Goal: Transaction & Acquisition: Book appointment/travel/reservation

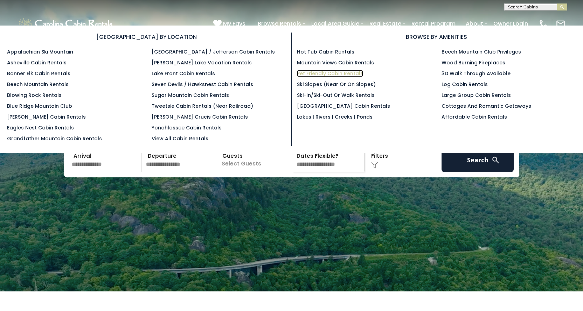
click at [316, 75] on link "Pet Friendly Cabin Rentals" at bounding box center [330, 73] width 66 height 7
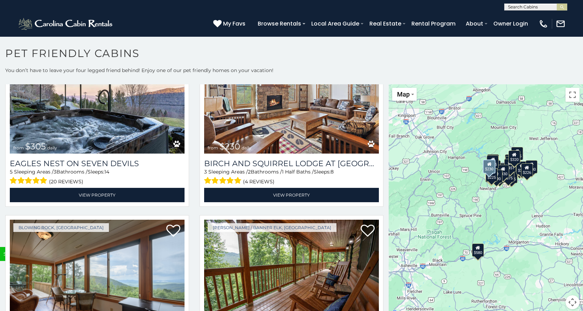
scroll to position [2451, 0]
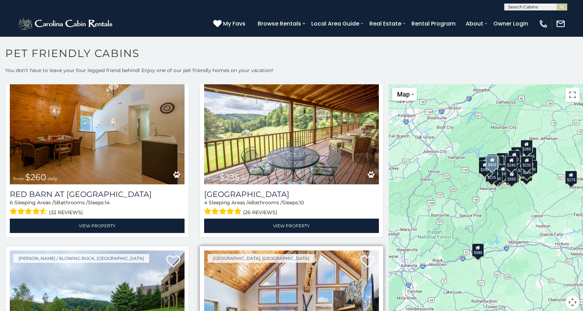
scroll to position [2747, 0]
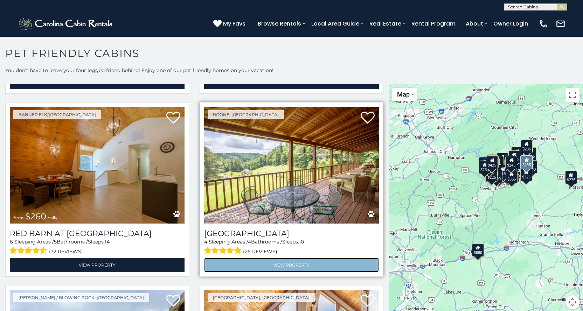
click at [276, 258] on link "View Property" at bounding box center [291, 265] width 175 height 14
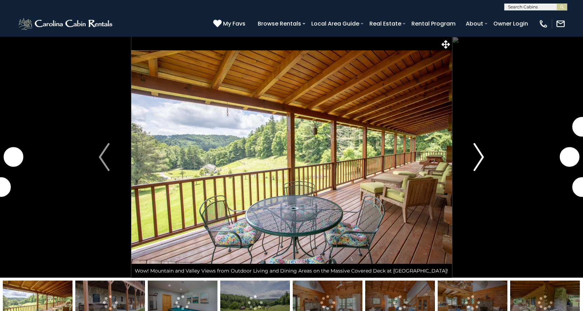
click at [479, 157] on img "Next" at bounding box center [478, 157] width 11 height 28
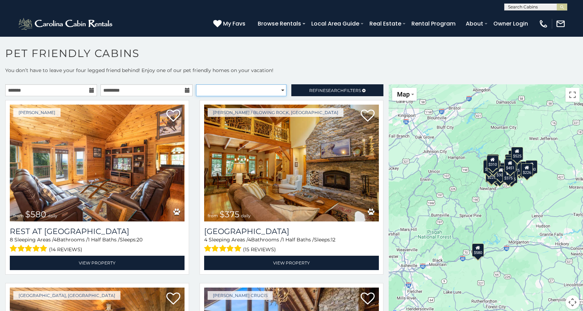
click at [277, 93] on select "**********" at bounding box center [241, 90] width 90 height 12
select select "*********"
click at [196, 84] on select "**********" at bounding box center [241, 90] width 90 height 12
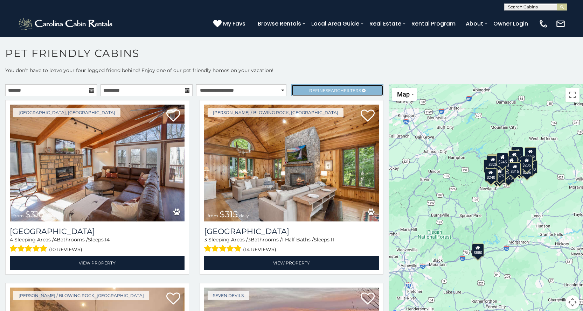
click at [350, 89] on span "Refine Search Filters" at bounding box center [335, 90] width 52 height 5
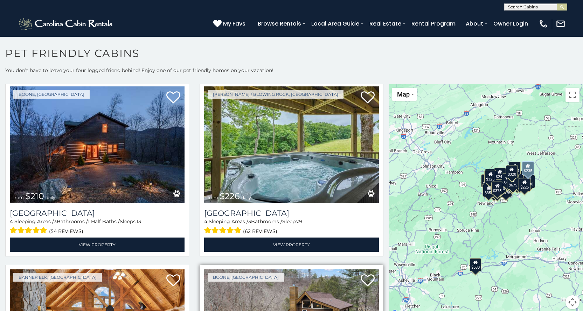
scroll to position [2030, 0]
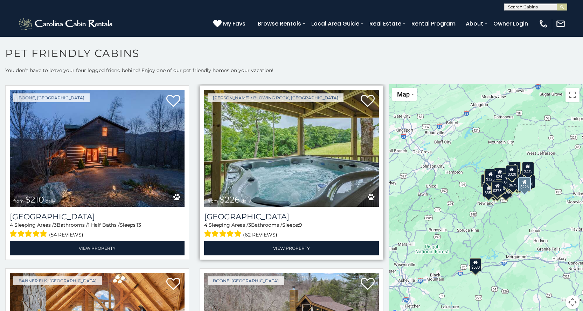
click at [295, 156] on img at bounding box center [291, 148] width 175 height 117
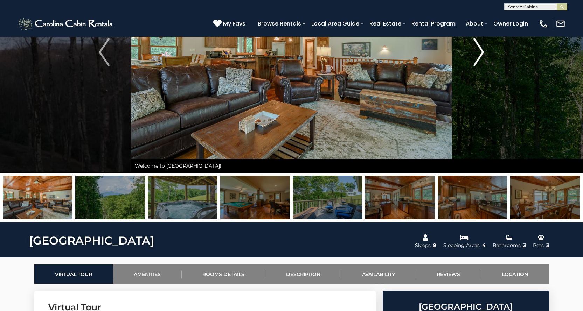
click at [480, 51] on img "Next" at bounding box center [478, 52] width 11 height 28
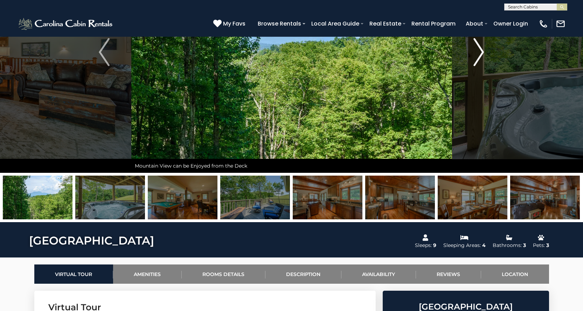
click at [480, 51] on img "Next" at bounding box center [478, 52] width 11 height 28
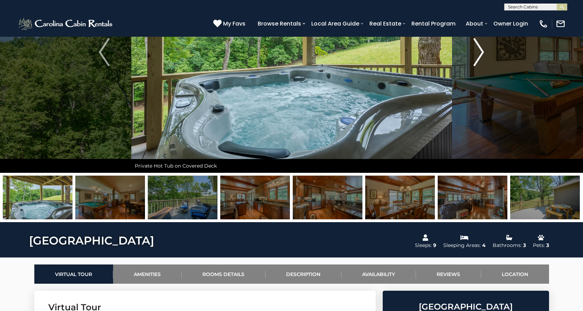
click at [480, 51] on img "Next" at bounding box center [478, 52] width 11 height 28
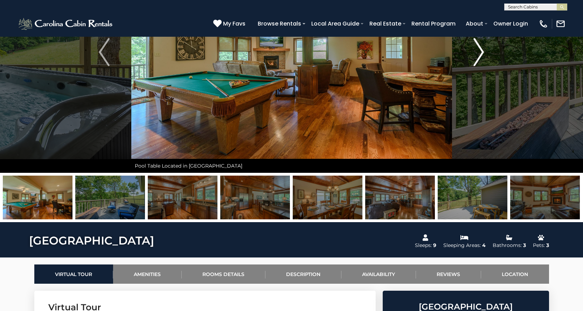
click at [480, 51] on img "Next" at bounding box center [478, 52] width 11 height 28
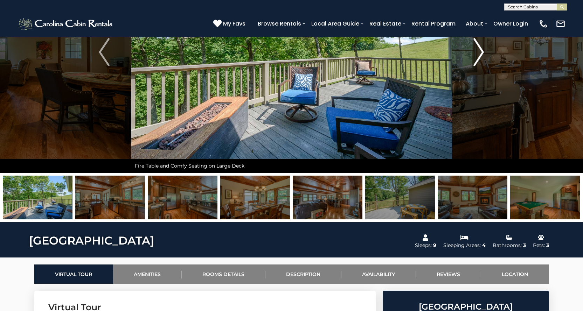
click at [480, 51] on img "Next" at bounding box center [478, 52] width 11 height 28
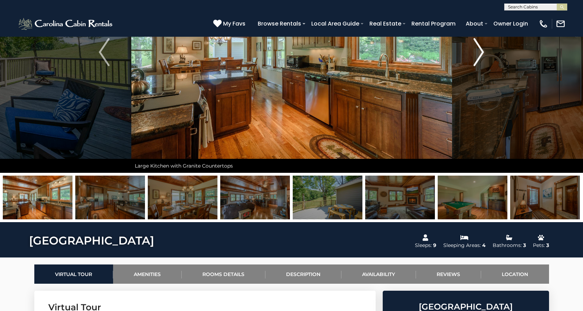
click at [480, 51] on img "Next" at bounding box center [478, 52] width 11 height 28
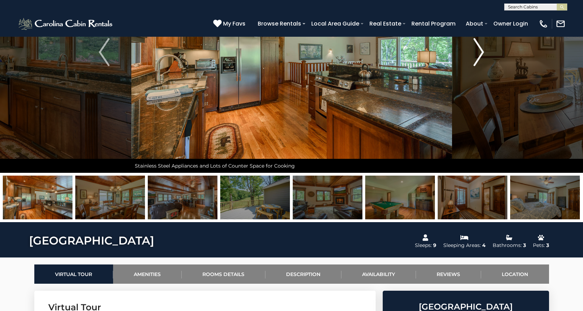
click at [480, 51] on img "Next" at bounding box center [478, 52] width 11 height 28
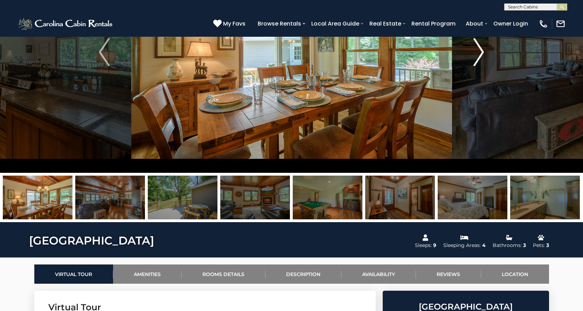
click at [480, 51] on img "Next" at bounding box center [478, 52] width 11 height 28
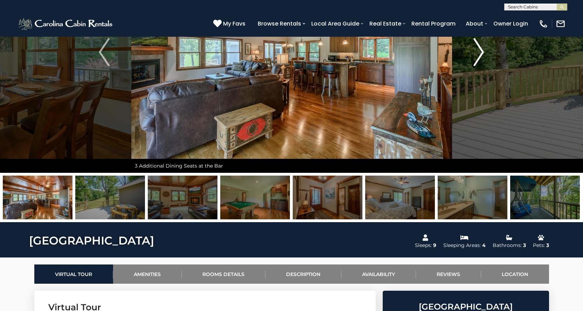
click at [480, 51] on img "Next" at bounding box center [478, 52] width 11 height 28
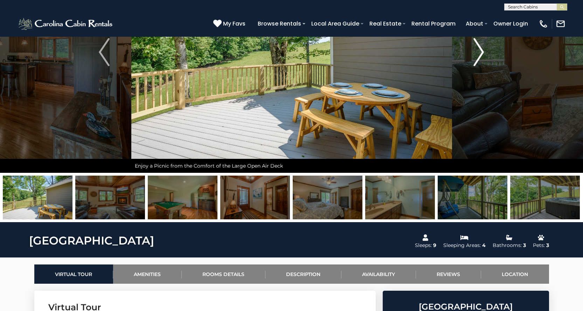
click at [480, 51] on img "Next" at bounding box center [478, 52] width 11 height 28
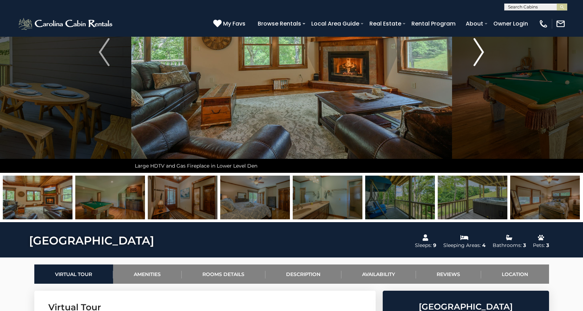
click at [480, 51] on img "Next" at bounding box center [478, 52] width 11 height 28
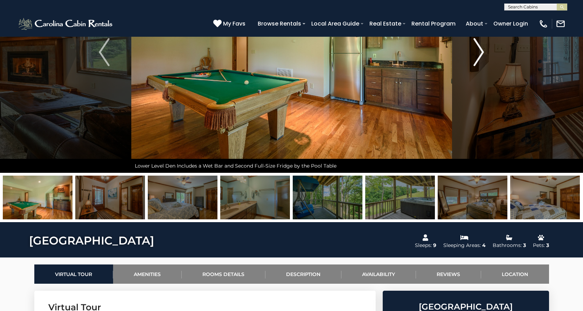
click at [480, 51] on img "Next" at bounding box center [478, 52] width 11 height 28
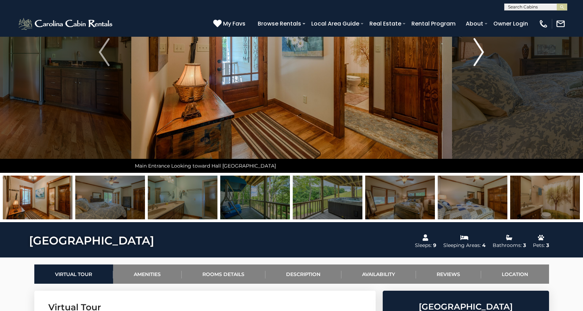
click at [480, 51] on img "Next" at bounding box center [478, 52] width 11 height 28
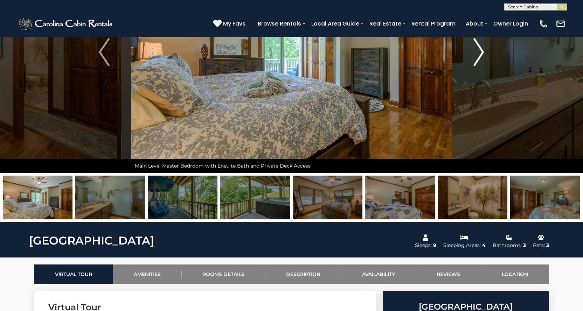
click at [480, 51] on img "Next" at bounding box center [478, 52] width 11 height 28
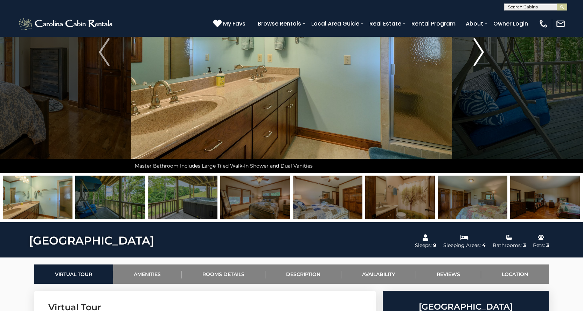
click at [480, 51] on img "Next" at bounding box center [478, 52] width 11 height 28
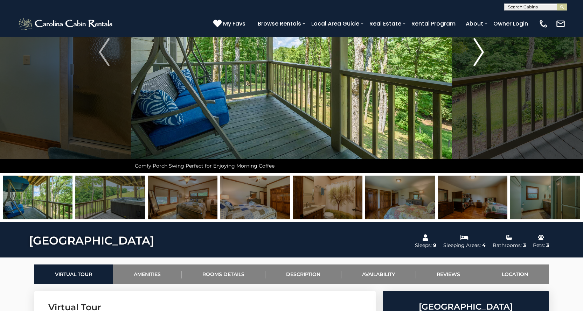
click at [480, 51] on img "Next" at bounding box center [478, 52] width 11 height 28
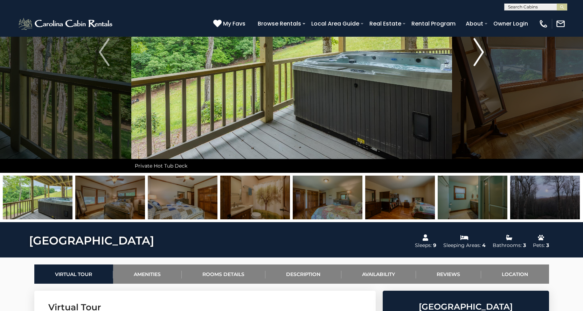
click at [480, 51] on img "Next" at bounding box center [478, 52] width 11 height 28
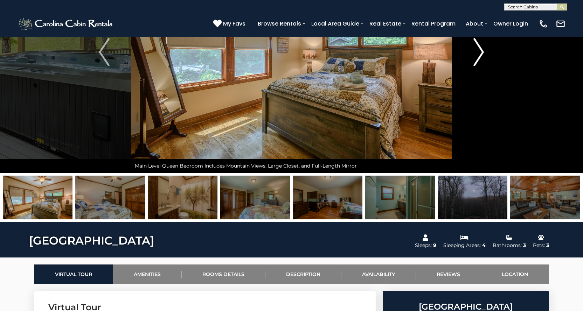
click at [480, 51] on img "Next" at bounding box center [478, 52] width 11 height 28
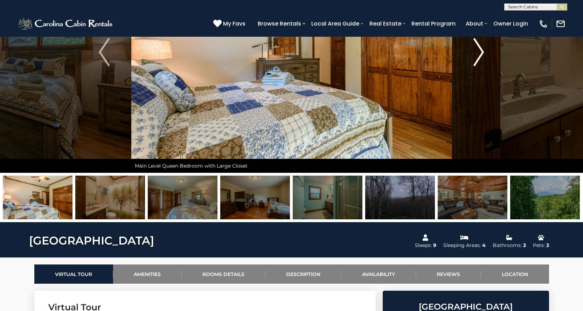
click at [480, 51] on img "Next" at bounding box center [478, 52] width 11 height 28
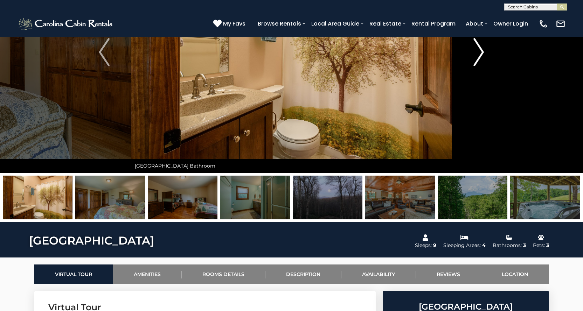
click at [480, 51] on img "Next" at bounding box center [478, 52] width 11 height 28
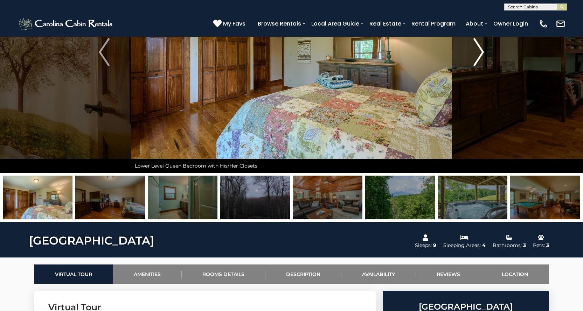
click at [480, 51] on img "Next" at bounding box center [478, 52] width 11 height 28
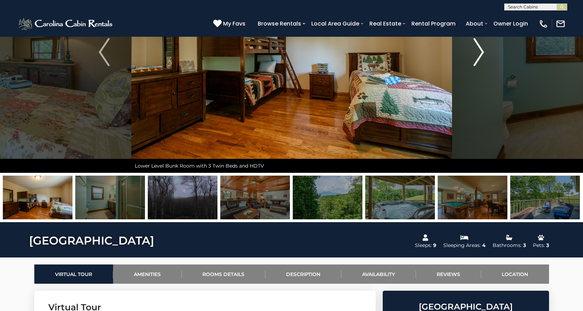
click at [480, 51] on img "Next" at bounding box center [478, 52] width 11 height 28
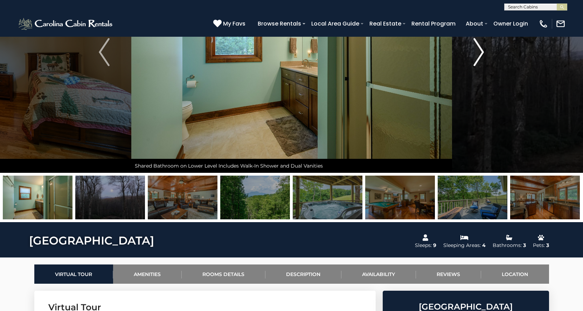
click at [480, 51] on img "Next" at bounding box center [478, 52] width 11 height 28
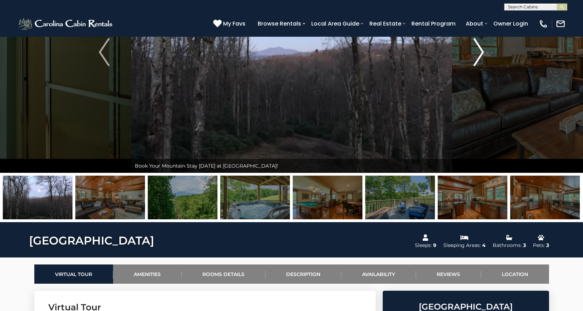
click at [480, 51] on img "Next" at bounding box center [478, 52] width 11 height 28
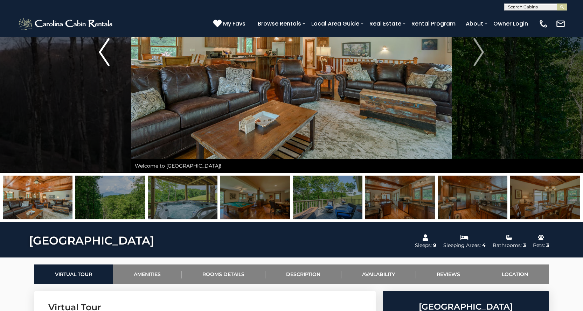
click at [98, 50] on button "Previous" at bounding box center [104, 52] width 54 height 242
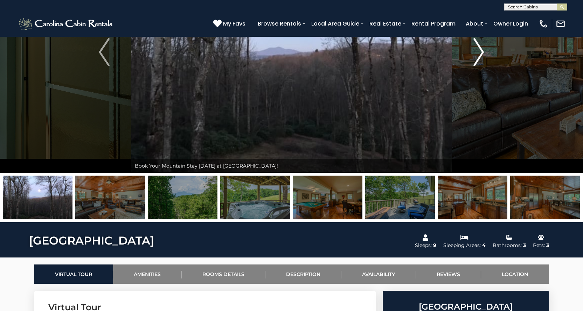
click at [482, 50] on img "Next" at bounding box center [478, 52] width 11 height 28
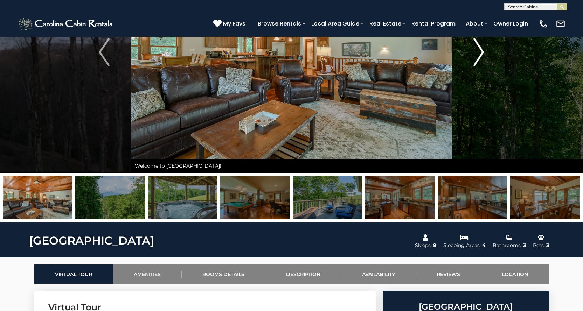
click at [482, 50] on img "Next" at bounding box center [478, 52] width 11 height 28
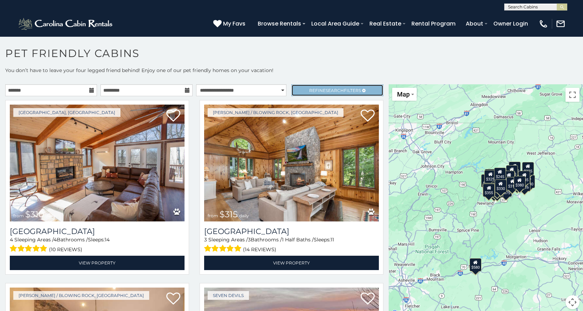
click at [353, 93] on link "Refine Search Filters" at bounding box center [337, 90] width 92 height 12
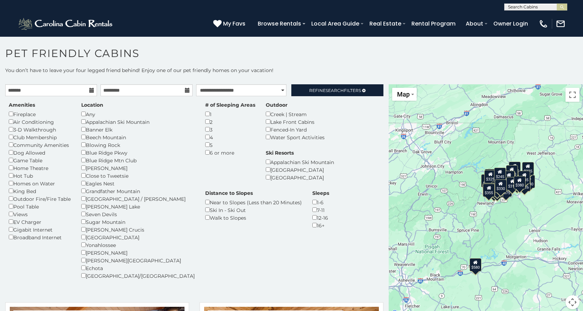
click at [11, 116] on div "Fireplace" at bounding box center [40, 114] width 62 height 8
click at [8, 152] on div "Amenities Fireplace Air Conditioning 3-D Walkthrough Club Membership Community …" at bounding box center [40, 172] width 72 height 140
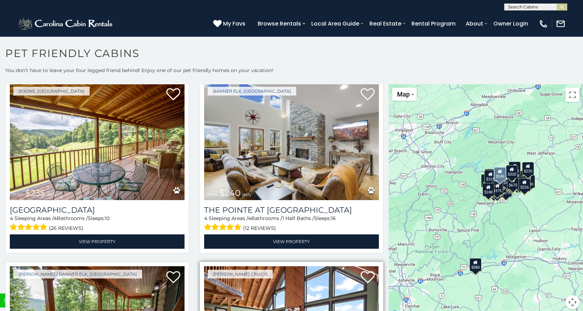
scroll to position [2416, 0]
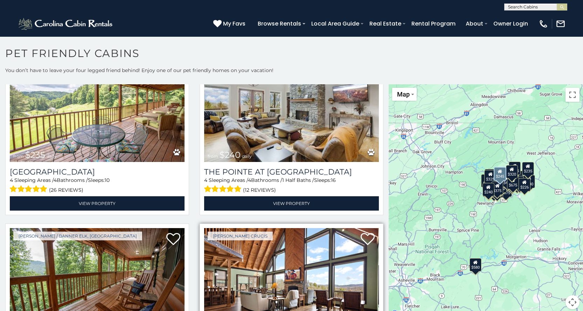
scroll to position [2502, 0]
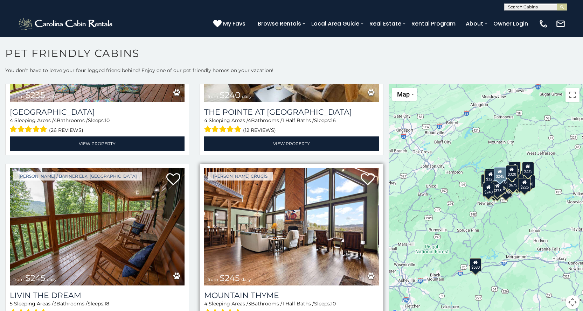
select select "**********"
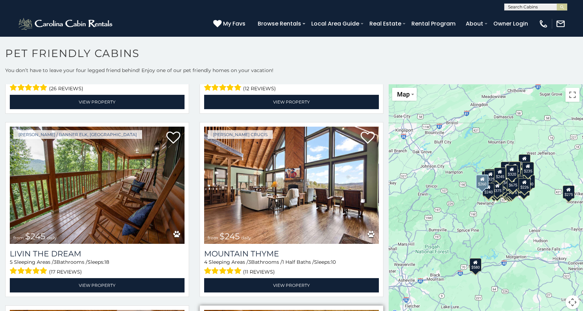
scroll to position [2537, 0]
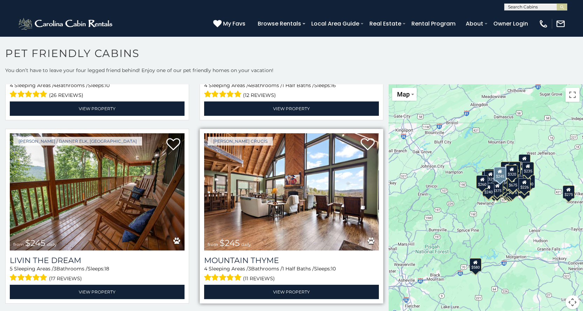
click at [291, 186] on img at bounding box center [291, 191] width 175 height 117
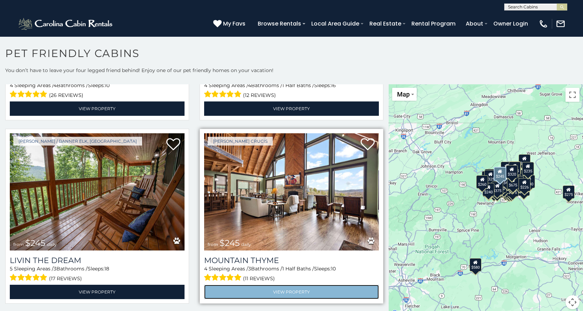
click at [280, 285] on link "View Property" at bounding box center [291, 292] width 175 height 14
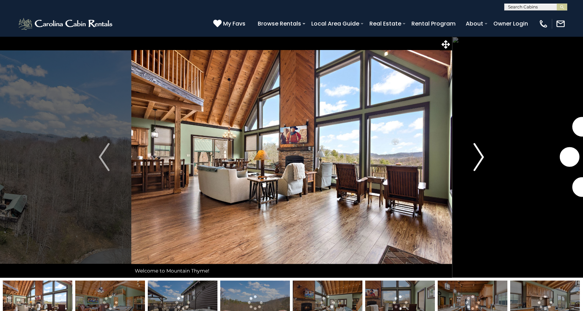
click at [481, 154] on img "Next" at bounding box center [478, 157] width 11 height 28
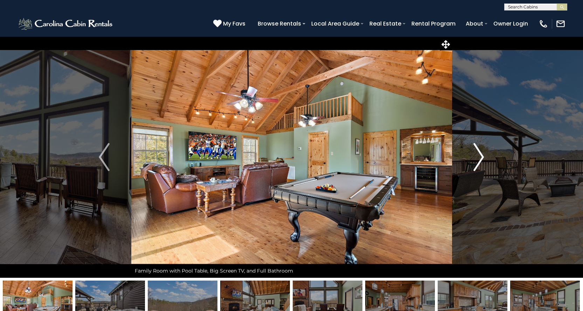
click at [480, 154] on img "Next" at bounding box center [478, 157] width 11 height 28
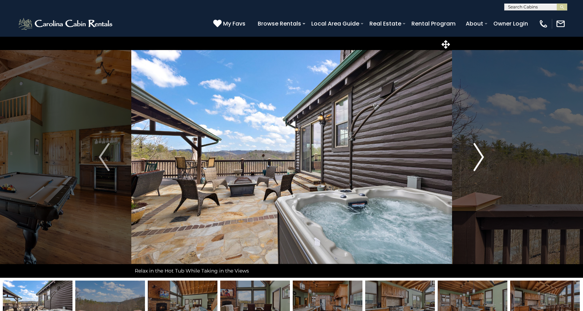
click at [480, 154] on img "Next" at bounding box center [478, 157] width 11 height 28
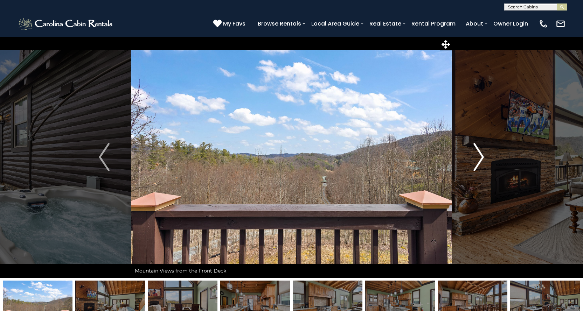
click at [480, 154] on img "Next" at bounding box center [478, 157] width 11 height 28
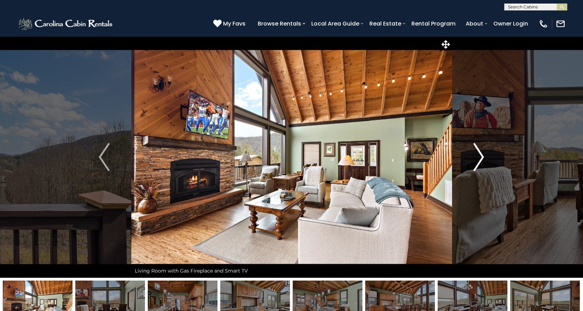
click at [480, 154] on img "Next" at bounding box center [478, 157] width 11 height 28
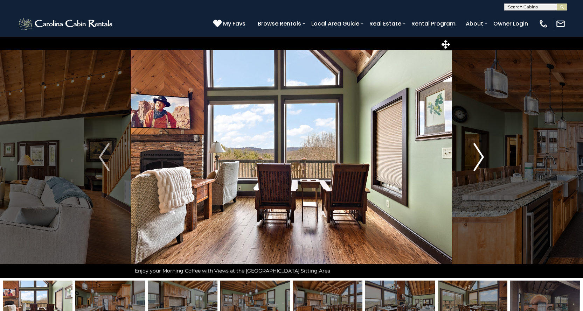
click at [480, 154] on img "Next" at bounding box center [478, 157] width 11 height 28
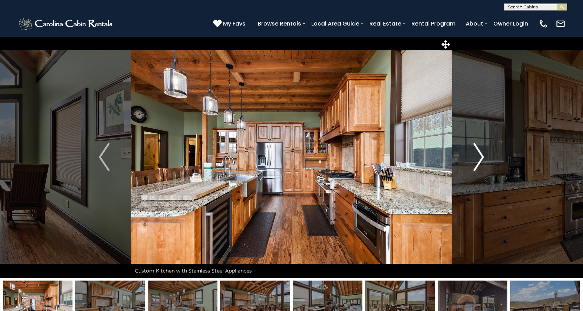
click at [480, 154] on img "Next" at bounding box center [478, 157] width 11 height 28
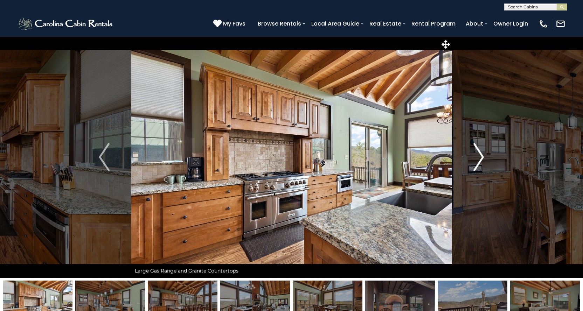
click at [480, 154] on img "Next" at bounding box center [478, 157] width 11 height 28
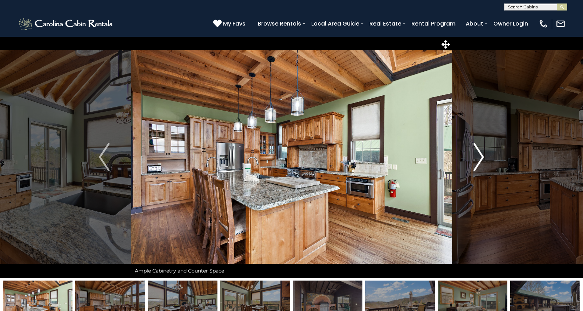
click at [480, 154] on img "Next" at bounding box center [478, 157] width 11 height 28
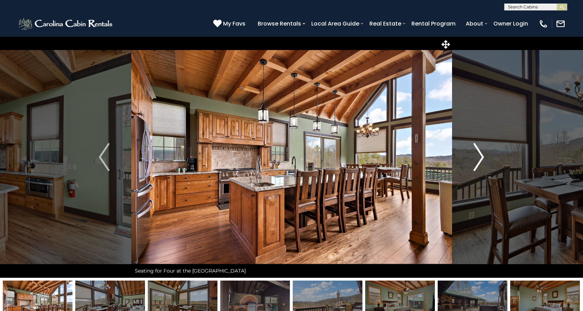
click at [480, 154] on img "Next" at bounding box center [478, 157] width 11 height 28
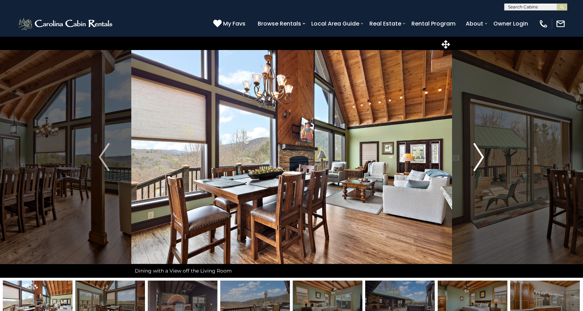
click at [480, 154] on img "Next" at bounding box center [478, 157] width 11 height 28
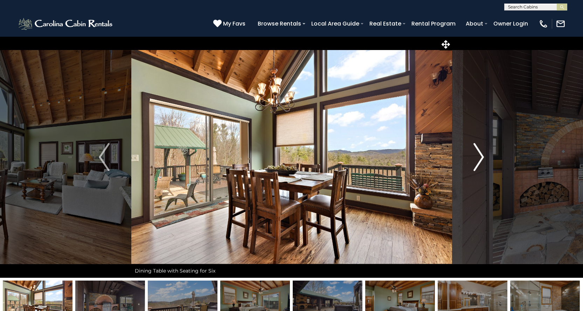
click at [480, 154] on img "Next" at bounding box center [478, 157] width 11 height 28
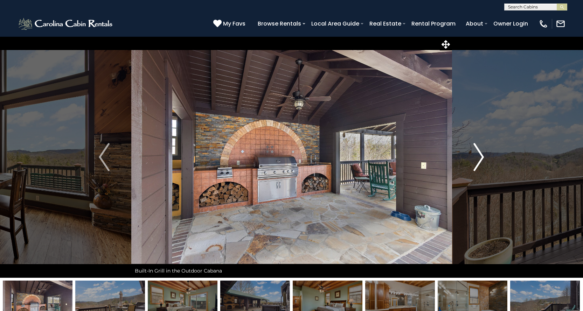
click at [480, 154] on img "Next" at bounding box center [478, 157] width 11 height 28
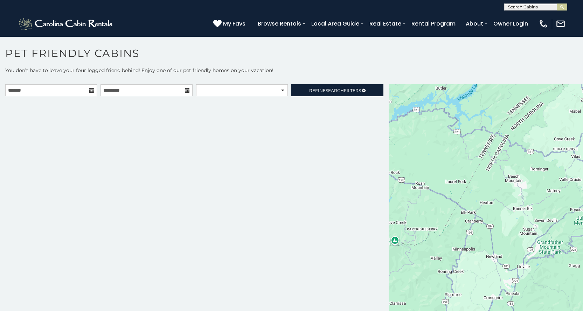
select select
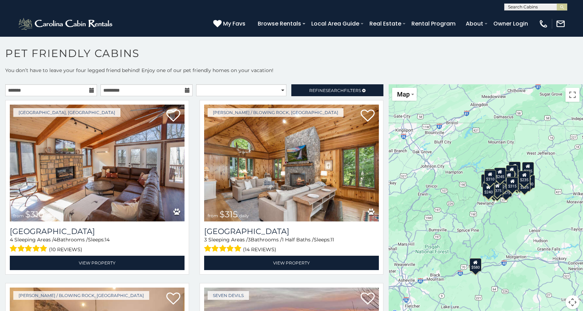
click at [89, 90] on icon at bounding box center [91, 90] width 5 height 5
click at [91, 90] on icon at bounding box center [91, 90] width 5 height 5
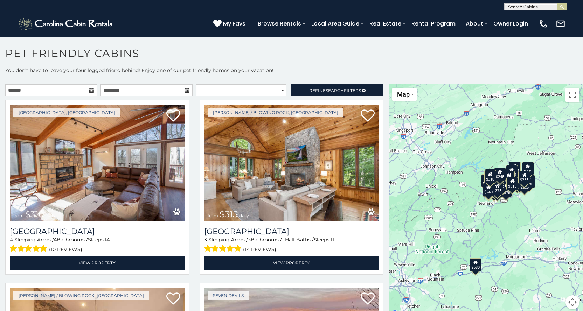
click at [91, 90] on icon at bounding box center [91, 90] width 5 height 5
click at [186, 93] on input "text" at bounding box center [146, 90] width 92 height 12
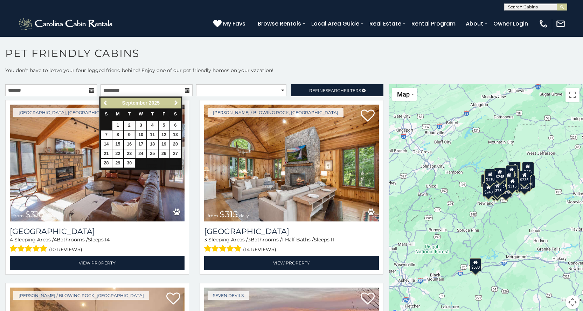
click at [186, 93] on icon at bounding box center [187, 90] width 5 height 5
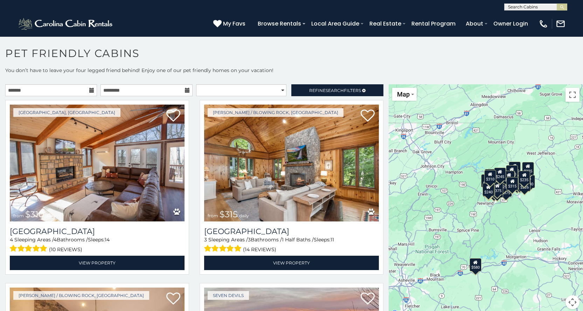
click at [91, 90] on icon at bounding box center [91, 90] width 5 height 5
click at [186, 91] on icon at bounding box center [187, 90] width 5 height 5
click at [185, 91] on icon at bounding box center [187, 90] width 5 height 5
click at [94, 90] on input "text" at bounding box center [51, 90] width 92 height 12
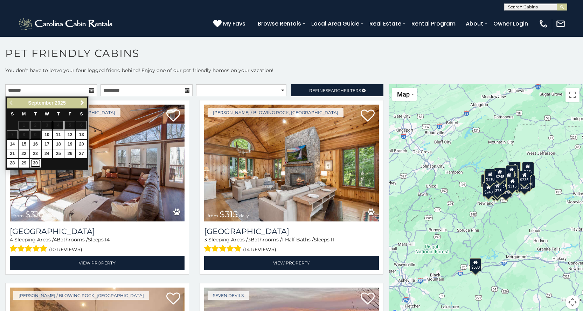
click at [34, 166] on link "30" at bounding box center [35, 163] width 11 height 9
type input "**********"
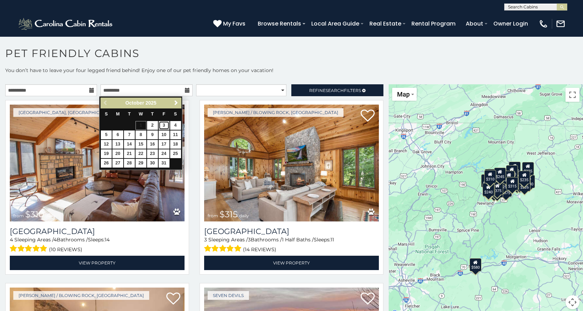
click at [162, 125] on link "3" at bounding box center [164, 125] width 11 height 9
type input "**********"
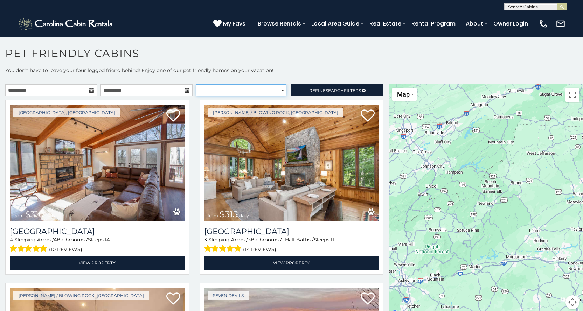
click at [277, 89] on select "**********" at bounding box center [241, 90] width 90 height 12
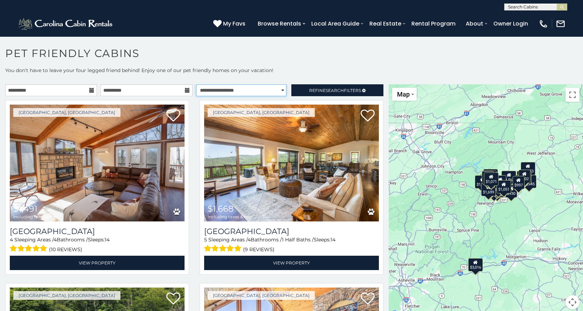
click at [196, 84] on select "**********" at bounding box center [241, 90] width 90 height 12
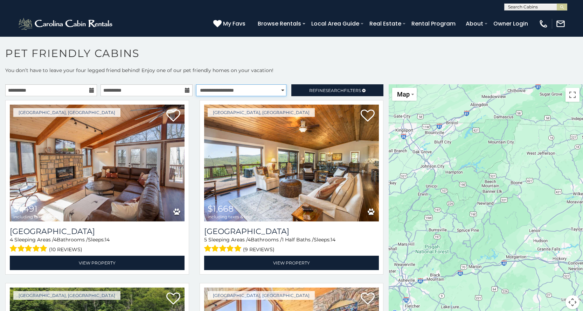
click at [276, 90] on select "**********" at bounding box center [241, 90] width 90 height 12
click at [196, 84] on select "**********" at bounding box center [241, 90] width 90 height 12
click at [341, 92] on span "Refine Search Filters" at bounding box center [335, 90] width 52 height 5
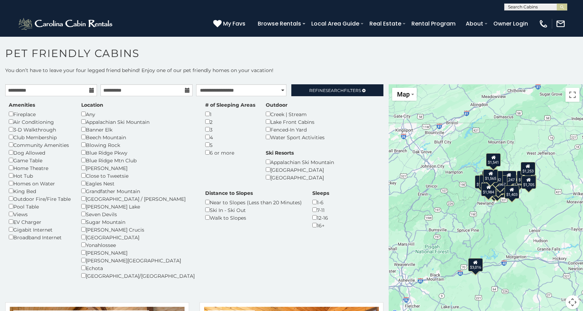
click at [28, 114] on div "Fireplace" at bounding box center [40, 114] width 62 height 8
select select "**********"
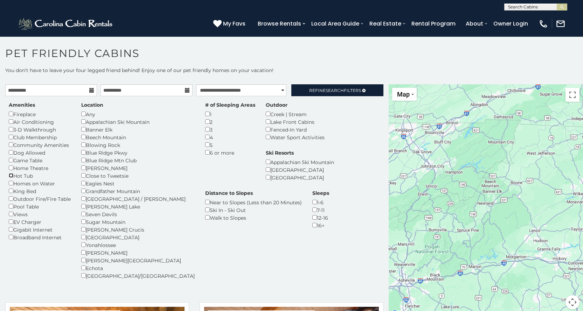
click at [10, 178] on div "Hot Tub" at bounding box center [40, 176] width 62 height 8
click at [12, 201] on div "Outdoor Fire/Fire Table" at bounding box center [40, 199] width 62 height 8
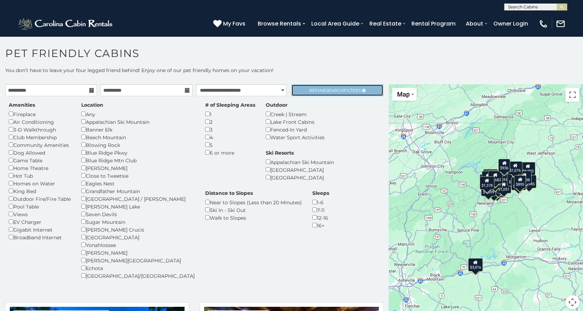
click at [326, 89] on span "Search" at bounding box center [335, 90] width 18 height 5
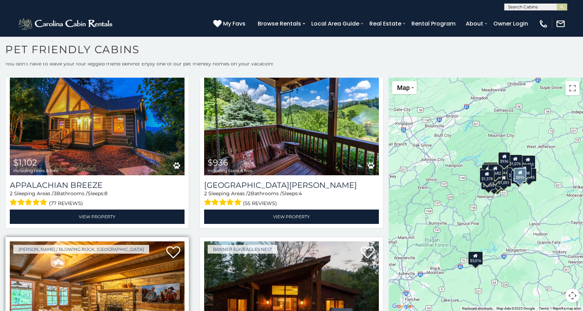
scroll to position [40, 0]
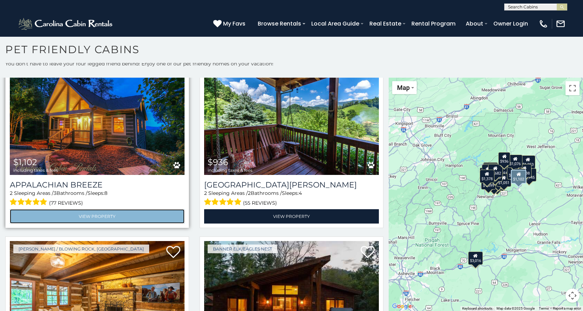
click at [111, 215] on link "View Property" at bounding box center [97, 216] width 175 height 14
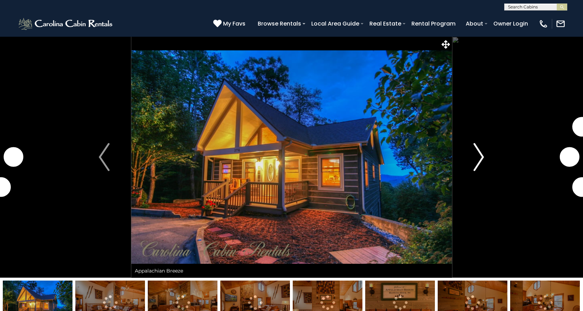
click at [481, 157] on img "Next" at bounding box center [478, 157] width 11 height 28
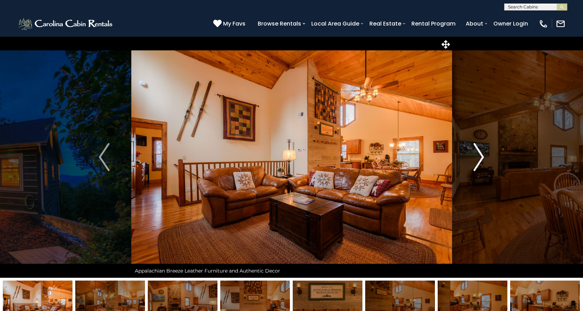
click at [480, 156] on img "Next" at bounding box center [478, 157] width 11 height 28
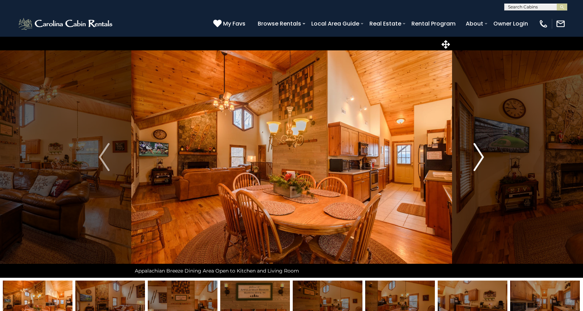
click at [480, 156] on img "Next" at bounding box center [478, 157] width 11 height 28
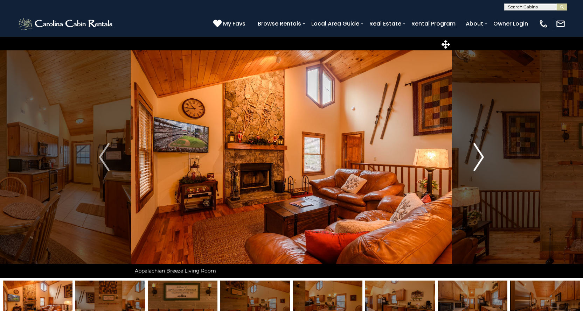
click at [480, 156] on img "Next" at bounding box center [478, 157] width 11 height 28
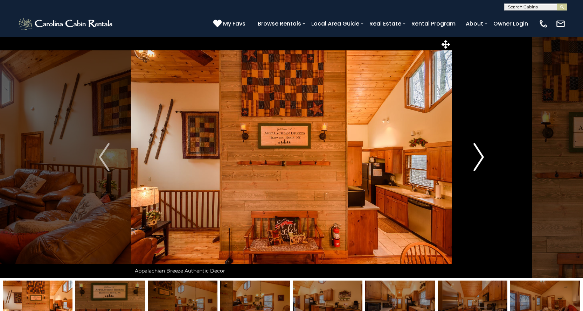
click at [479, 157] on img "Next" at bounding box center [478, 157] width 11 height 28
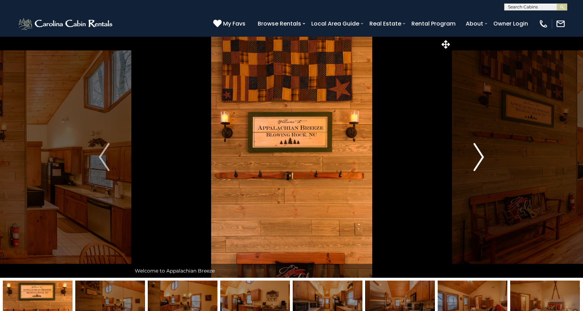
click at [479, 157] on img "Next" at bounding box center [478, 157] width 11 height 28
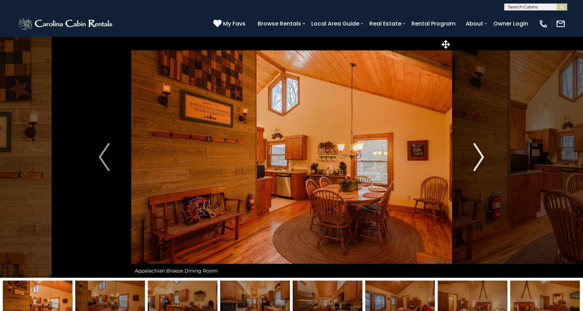
click at [479, 157] on img "Next" at bounding box center [478, 157] width 11 height 28
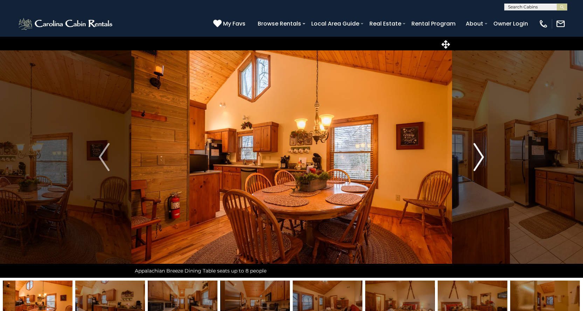
click at [479, 157] on img "Next" at bounding box center [478, 157] width 11 height 28
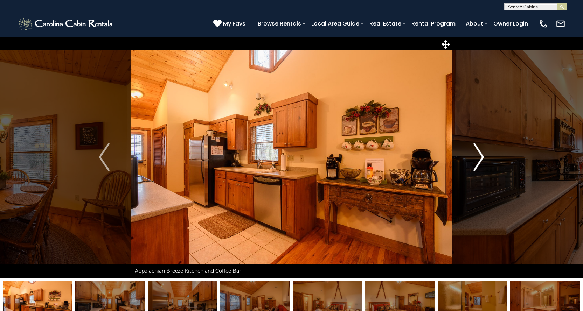
click at [479, 157] on img "Next" at bounding box center [478, 157] width 11 height 28
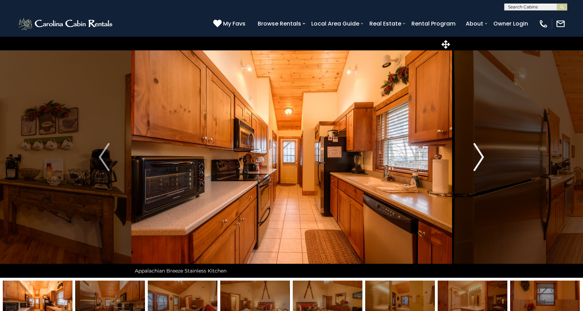
click at [479, 157] on img "Next" at bounding box center [478, 157] width 11 height 28
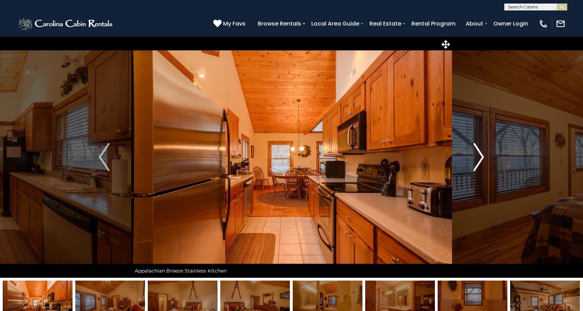
click at [479, 157] on img "Next" at bounding box center [478, 157] width 11 height 28
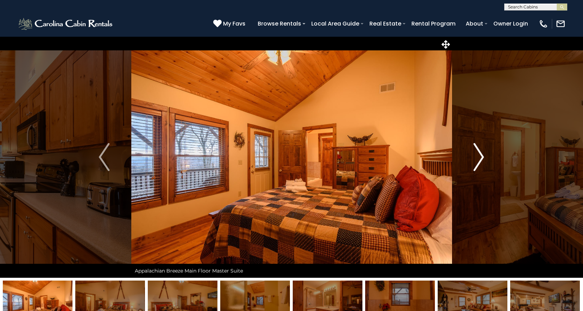
click at [479, 157] on img "Next" at bounding box center [478, 157] width 11 height 28
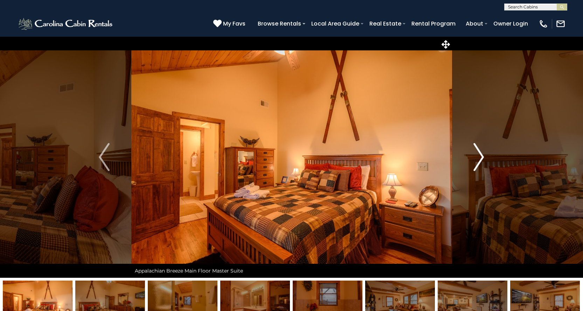
click at [479, 157] on img "Next" at bounding box center [478, 157] width 11 height 28
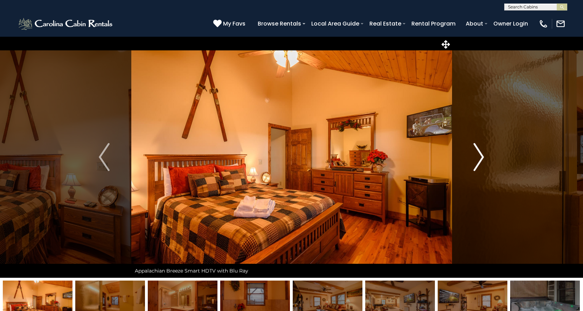
click at [479, 157] on img "Next" at bounding box center [478, 157] width 11 height 28
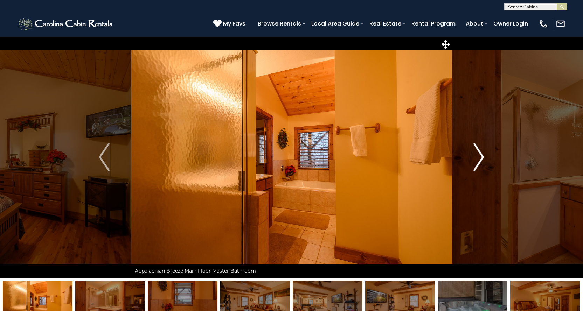
click at [477, 157] on img "Next" at bounding box center [478, 157] width 11 height 28
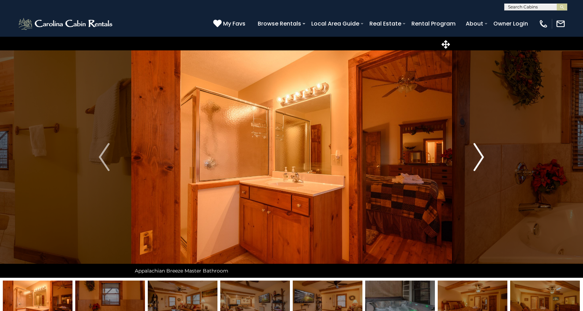
click at [477, 157] on img "Next" at bounding box center [478, 157] width 11 height 28
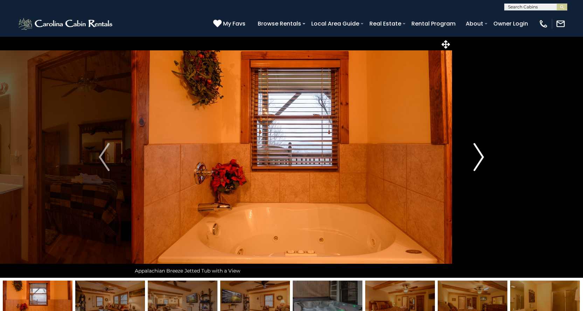
click at [477, 157] on img "Next" at bounding box center [478, 157] width 11 height 28
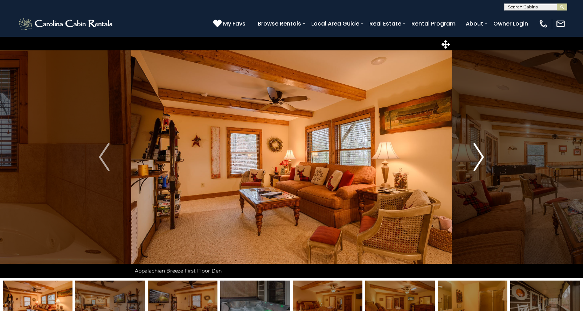
click at [477, 157] on img "Next" at bounding box center [478, 157] width 11 height 28
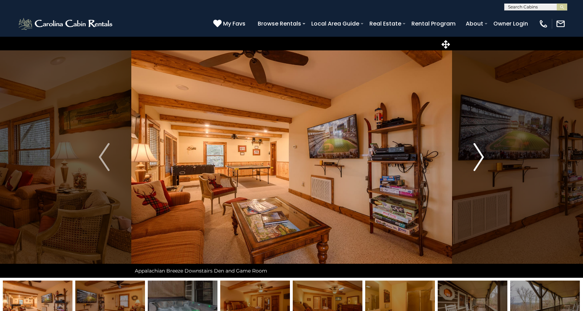
click at [477, 157] on img "Next" at bounding box center [478, 157] width 11 height 28
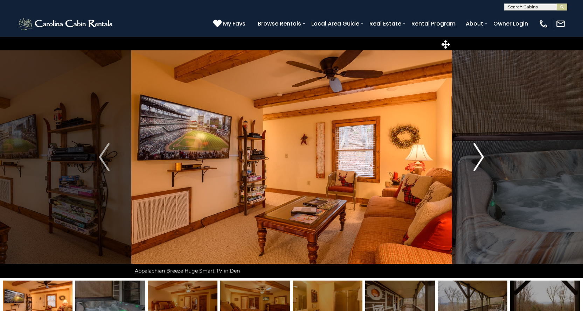
click at [477, 157] on img "Next" at bounding box center [478, 157] width 11 height 28
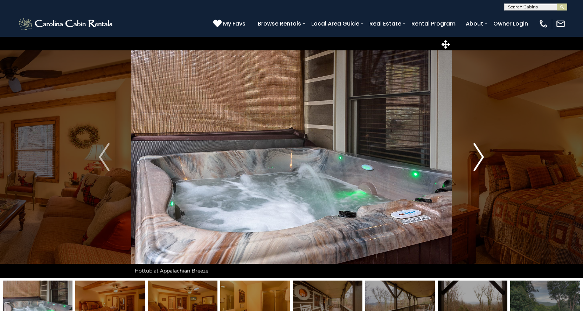
click at [477, 157] on img "Next" at bounding box center [478, 157] width 11 height 28
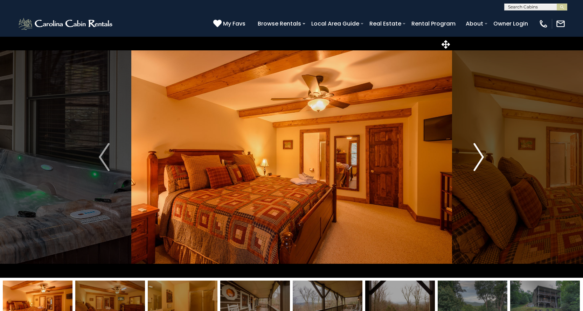
click at [477, 157] on img "Next" at bounding box center [478, 157] width 11 height 28
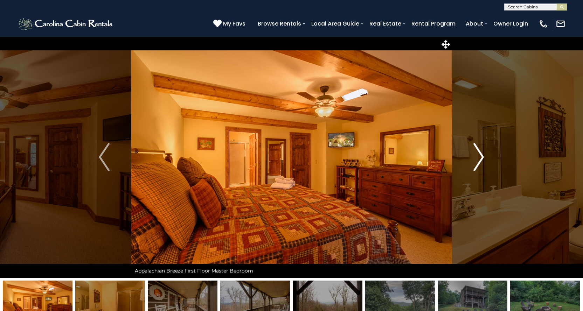
click at [477, 157] on img "Next" at bounding box center [478, 157] width 11 height 28
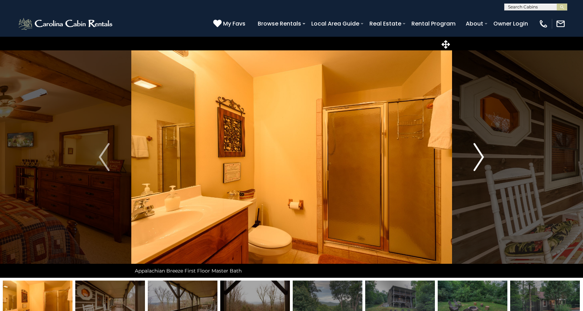
click at [477, 157] on img "Next" at bounding box center [478, 157] width 11 height 28
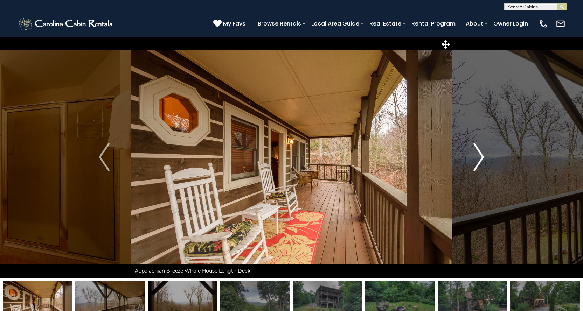
click at [477, 157] on img "Next" at bounding box center [478, 157] width 11 height 28
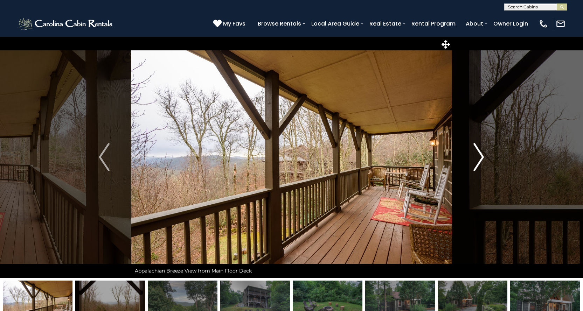
click at [477, 157] on img "Next" at bounding box center [478, 157] width 11 height 28
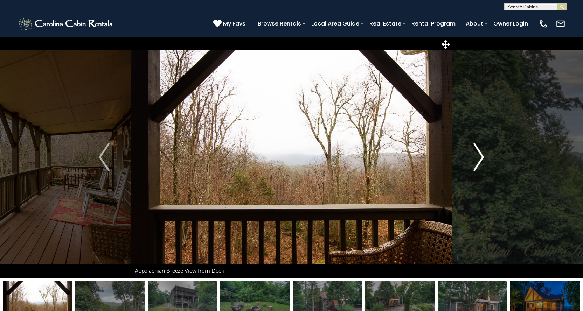
click at [477, 157] on img "Next" at bounding box center [478, 157] width 11 height 28
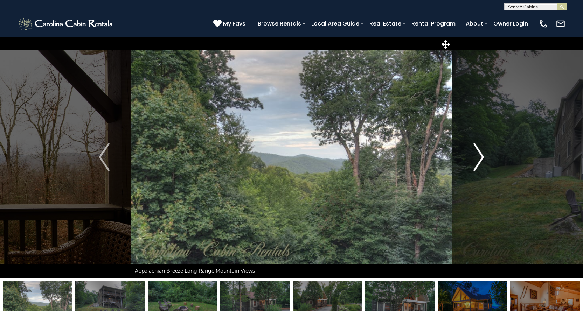
click at [477, 157] on img "Next" at bounding box center [478, 157] width 11 height 28
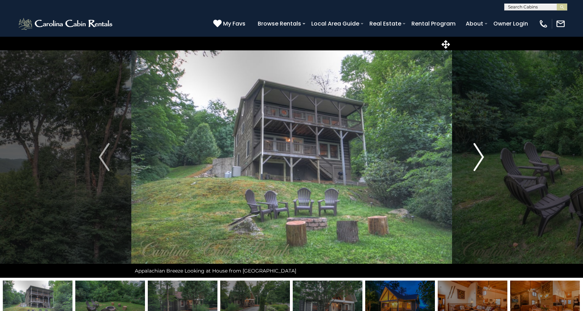
click at [478, 156] on img "Next" at bounding box center [478, 157] width 11 height 28
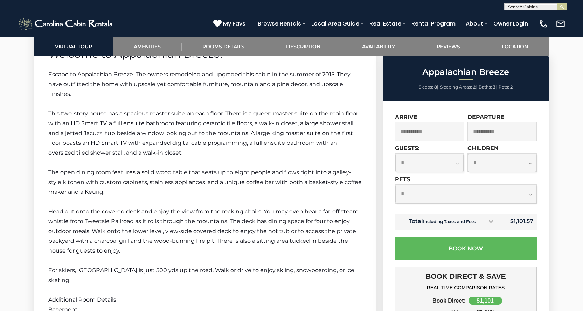
scroll to position [1015, 0]
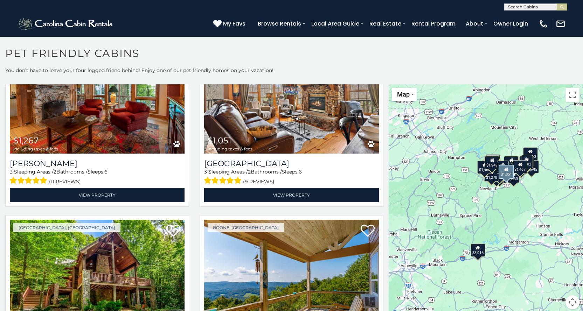
scroll to position [2310, 0]
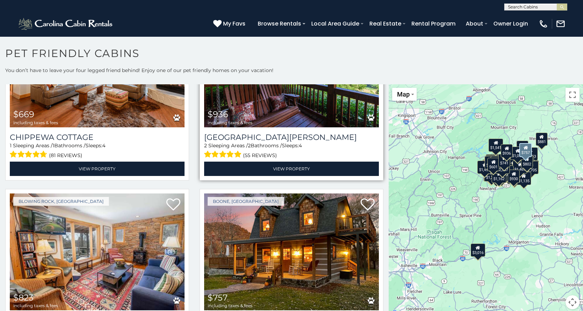
scroll to position [4306, 0]
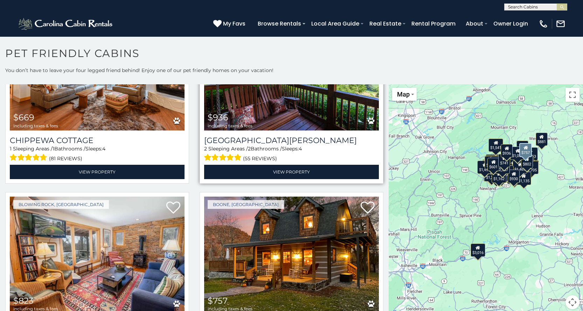
click at [299, 197] on img at bounding box center [291, 255] width 175 height 117
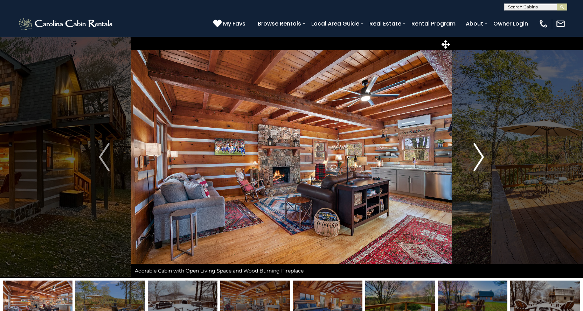
click at [481, 159] on img "Next" at bounding box center [478, 157] width 11 height 28
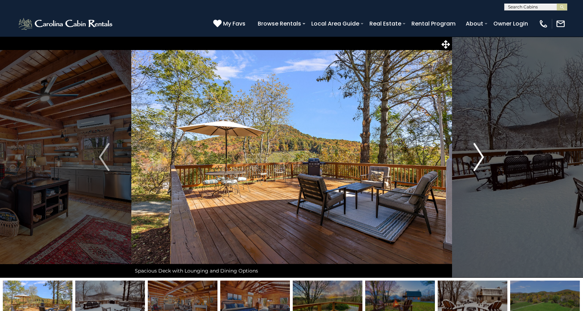
click at [481, 159] on img "Next" at bounding box center [478, 157] width 11 height 28
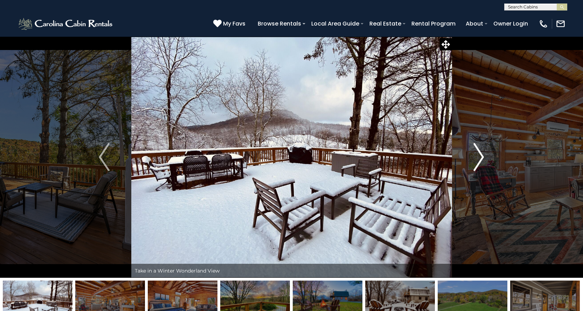
click at [481, 159] on img "Next" at bounding box center [478, 157] width 11 height 28
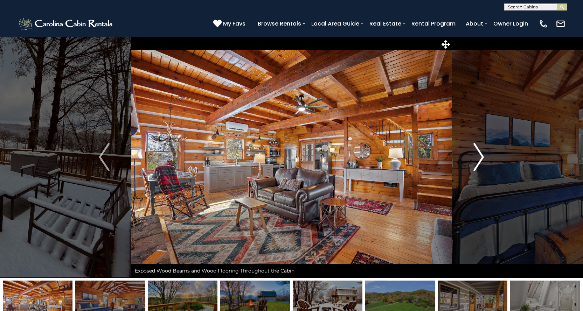
click at [481, 159] on img "Next" at bounding box center [478, 157] width 11 height 28
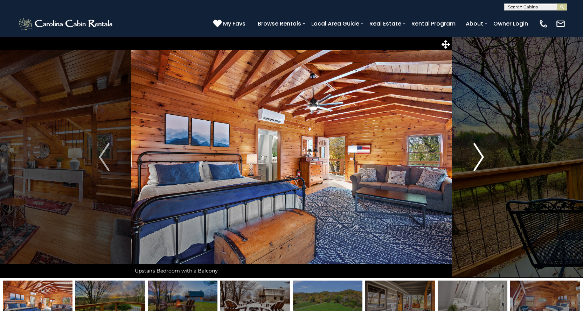
click at [481, 159] on img "Next" at bounding box center [478, 157] width 11 height 28
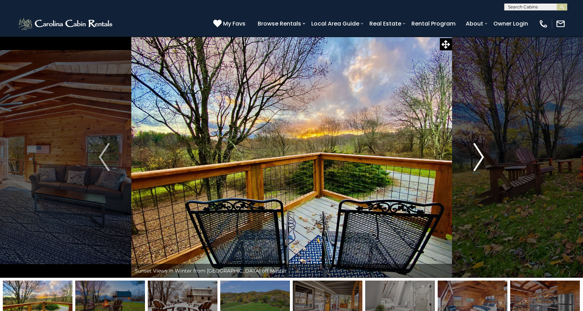
click at [481, 159] on img "Next" at bounding box center [478, 157] width 11 height 28
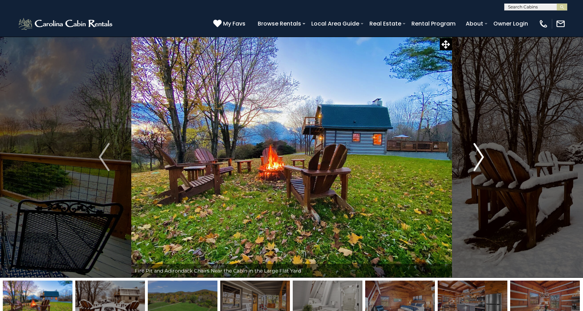
click at [481, 159] on img "Next" at bounding box center [478, 157] width 11 height 28
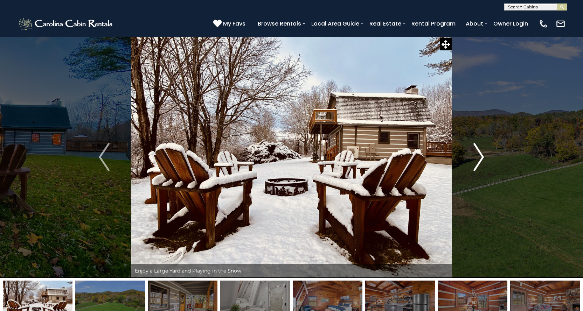
click at [481, 159] on img "Next" at bounding box center [478, 157] width 11 height 28
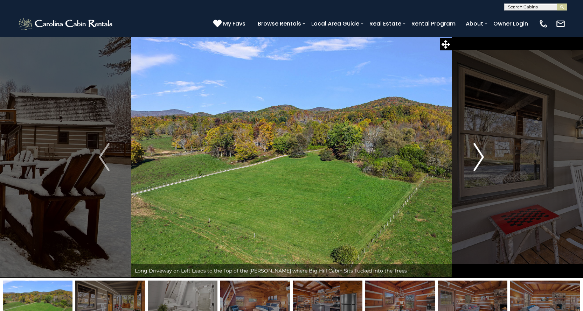
click at [481, 159] on img "Next" at bounding box center [478, 157] width 11 height 28
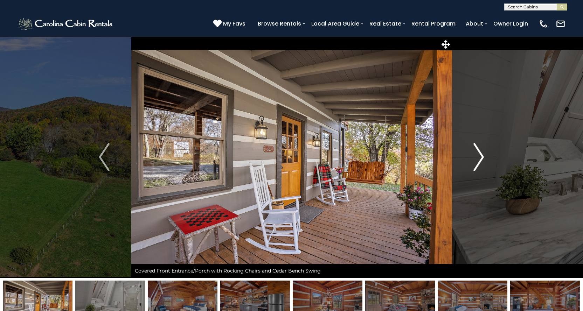
click at [481, 159] on img "Next" at bounding box center [478, 157] width 11 height 28
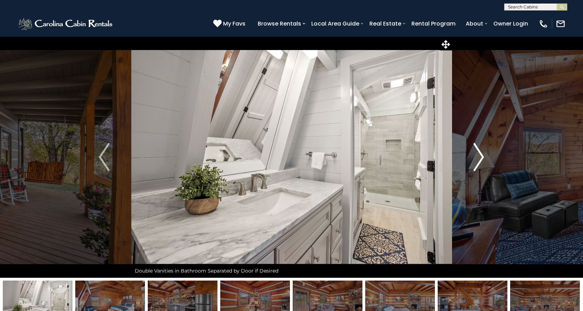
click at [481, 159] on img "Next" at bounding box center [478, 157] width 11 height 28
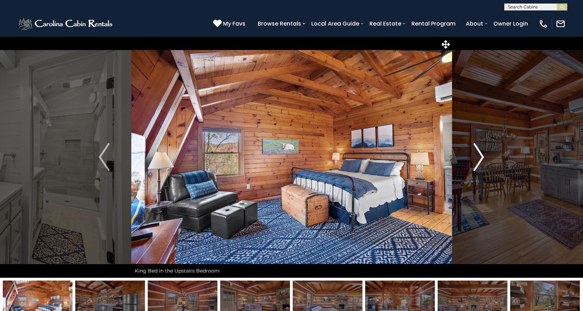
click at [481, 159] on img "Next" at bounding box center [478, 157] width 11 height 28
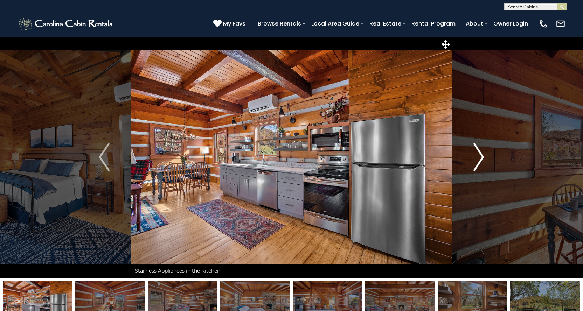
click at [481, 159] on img "Next" at bounding box center [478, 157] width 11 height 28
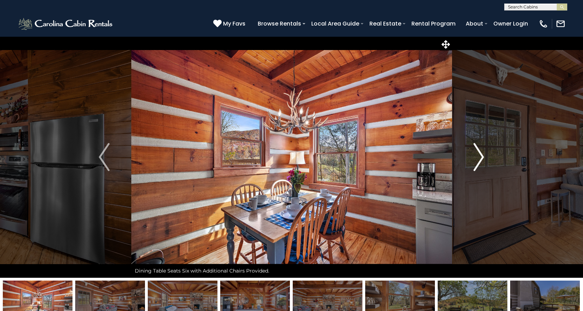
click at [481, 159] on img "Next" at bounding box center [478, 157] width 11 height 28
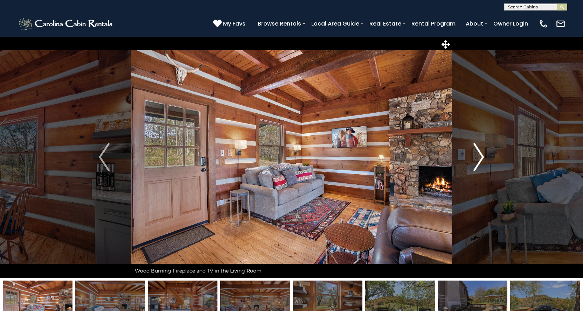
click at [481, 159] on img "Next" at bounding box center [478, 157] width 11 height 28
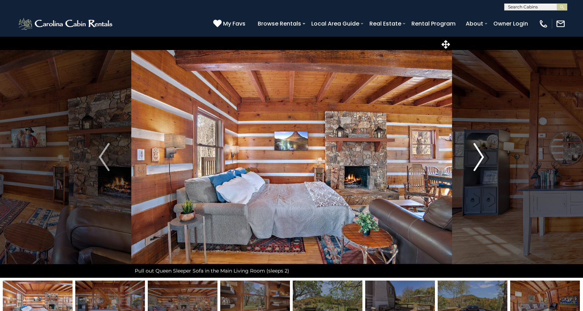
click at [481, 159] on img "Next" at bounding box center [478, 157] width 11 height 28
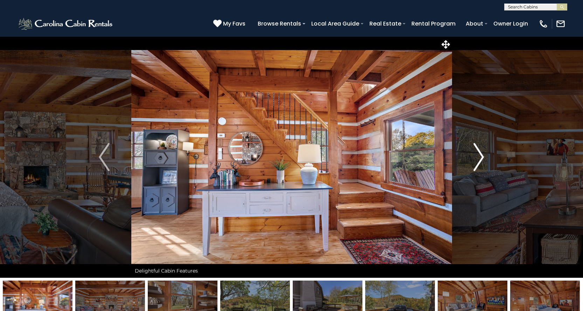
click at [481, 159] on img "Next" at bounding box center [478, 157] width 11 height 28
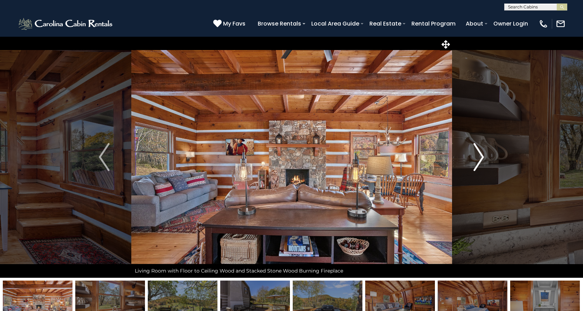
click at [481, 159] on img "Next" at bounding box center [478, 157] width 11 height 28
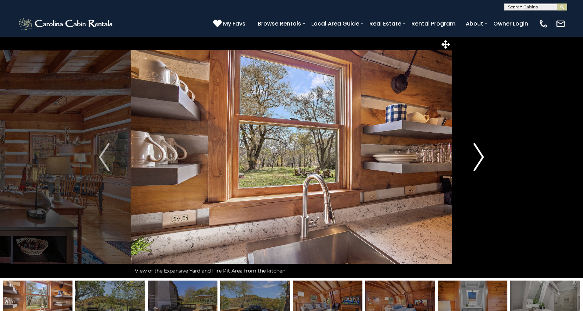
click at [481, 159] on img "Next" at bounding box center [478, 157] width 11 height 28
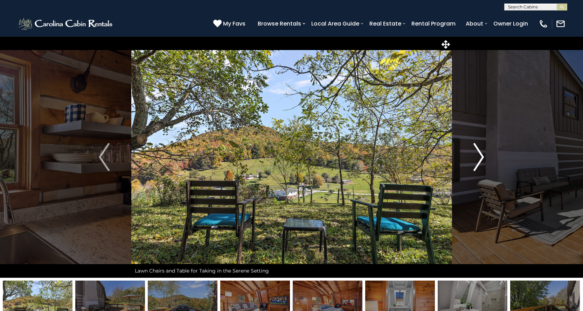
click at [481, 159] on img "Next" at bounding box center [478, 157] width 11 height 28
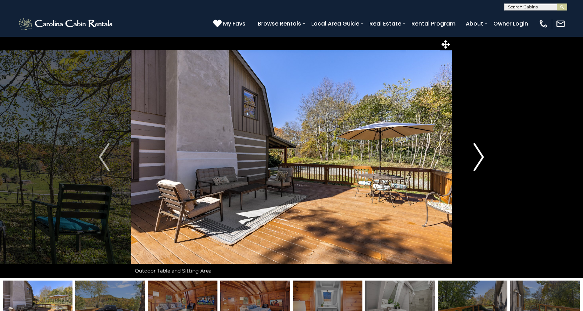
click at [481, 159] on img "Next" at bounding box center [478, 157] width 11 height 28
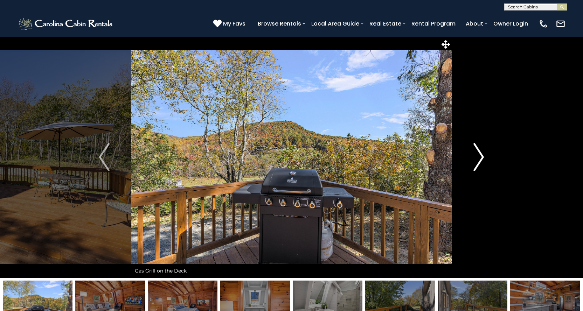
click at [481, 159] on img "Next" at bounding box center [478, 157] width 11 height 28
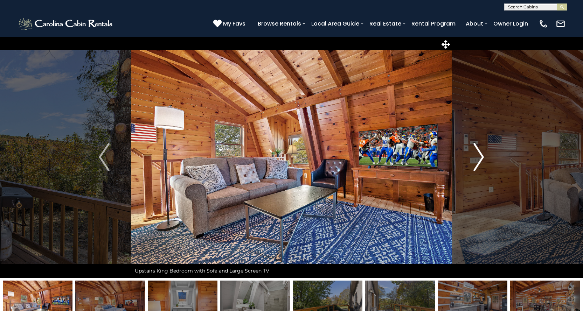
click at [481, 159] on img "Next" at bounding box center [478, 157] width 11 height 28
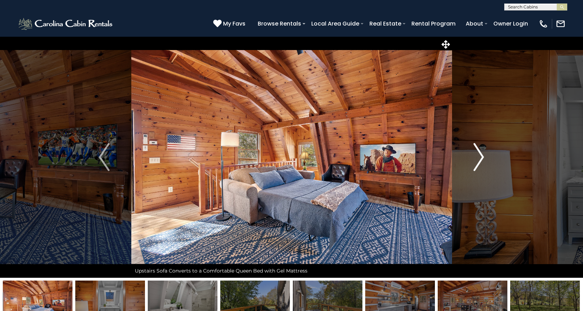
click at [481, 159] on img "Next" at bounding box center [478, 157] width 11 height 28
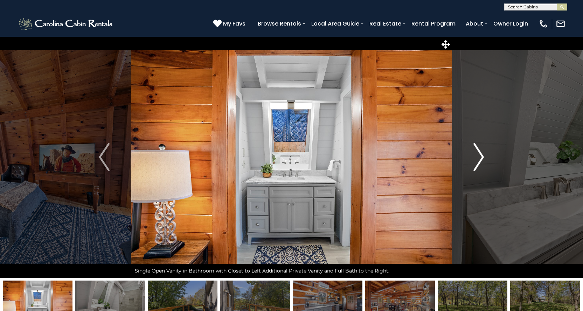
click at [481, 159] on img "Next" at bounding box center [478, 157] width 11 height 28
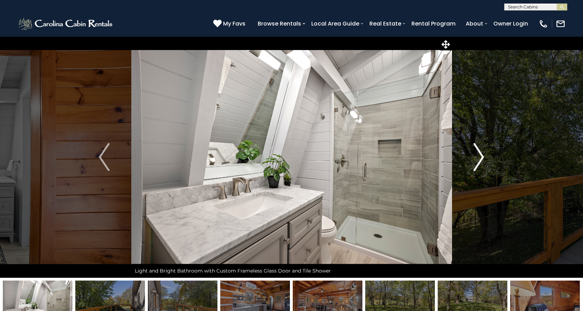
click at [481, 159] on img "Next" at bounding box center [478, 157] width 11 height 28
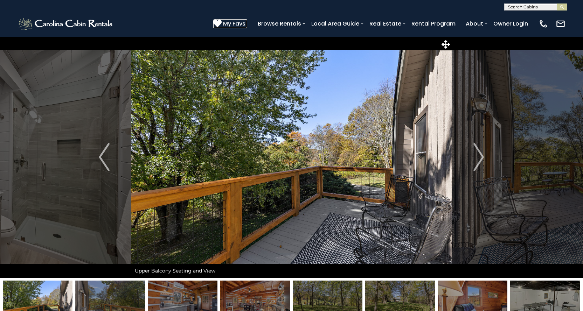
click at [222, 24] on icon at bounding box center [217, 23] width 8 height 8
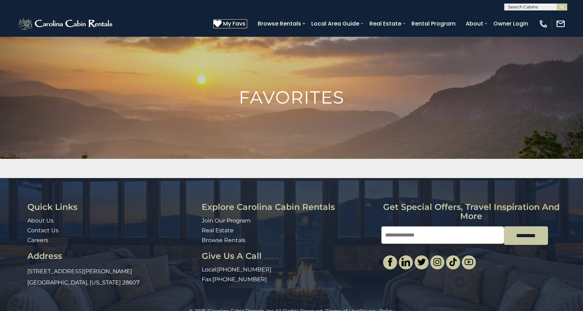
click at [221, 22] on icon at bounding box center [217, 23] width 8 height 8
click at [222, 23] on icon at bounding box center [217, 23] width 8 height 8
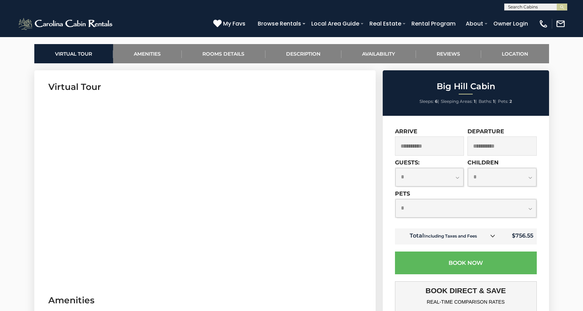
scroll to position [338, 0]
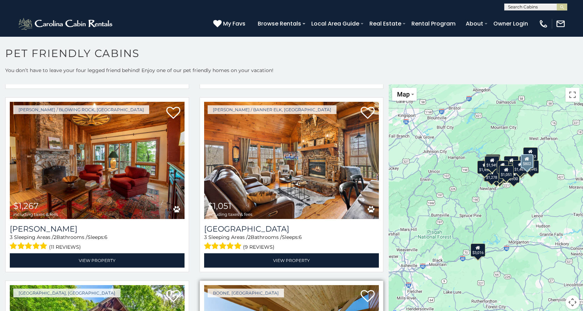
scroll to position [2135, 0]
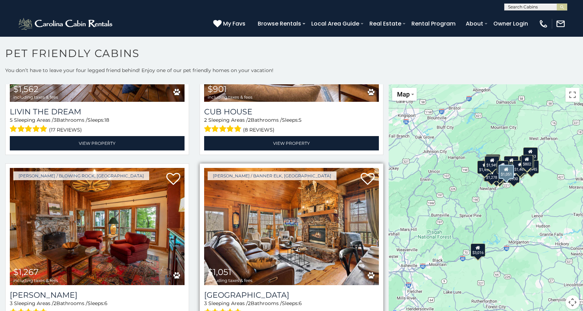
click at [300, 210] on img at bounding box center [291, 226] width 175 height 117
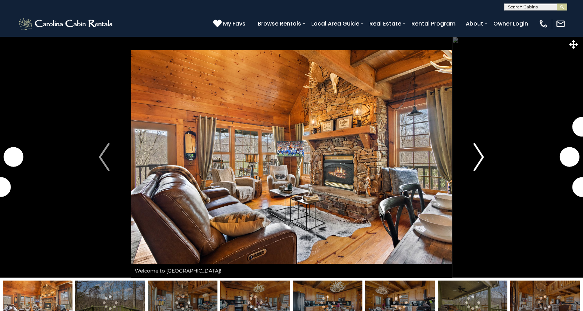
click at [481, 152] on img "Next" at bounding box center [478, 157] width 11 height 28
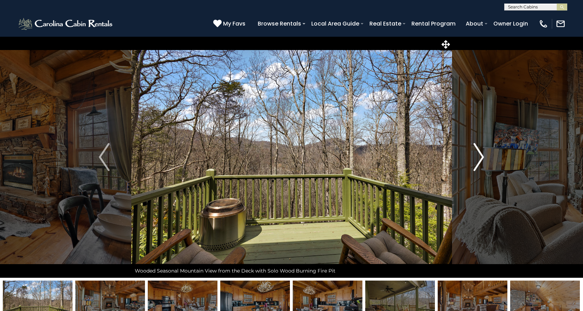
click at [478, 155] on img "Next" at bounding box center [478, 157] width 11 height 28
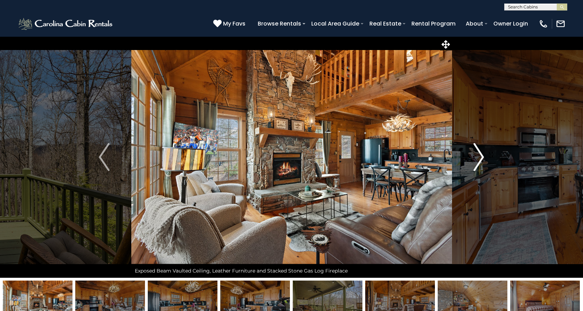
click at [478, 155] on img "Next" at bounding box center [478, 157] width 11 height 28
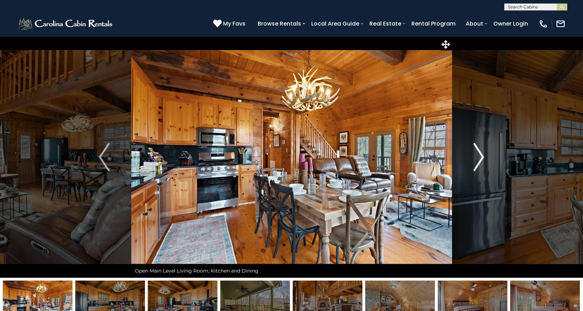
click at [478, 155] on img "Next" at bounding box center [478, 157] width 11 height 28
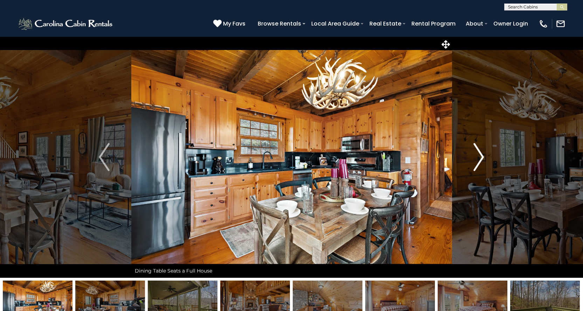
click at [478, 155] on img "Next" at bounding box center [478, 157] width 11 height 28
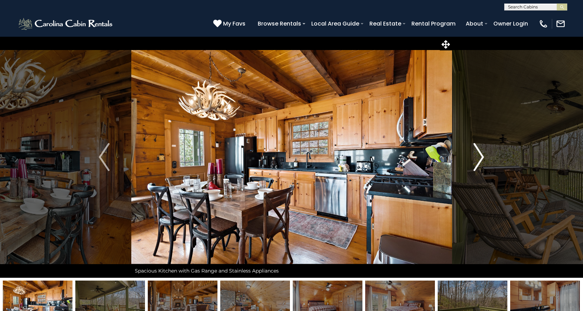
click at [478, 155] on img "Next" at bounding box center [478, 157] width 11 height 28
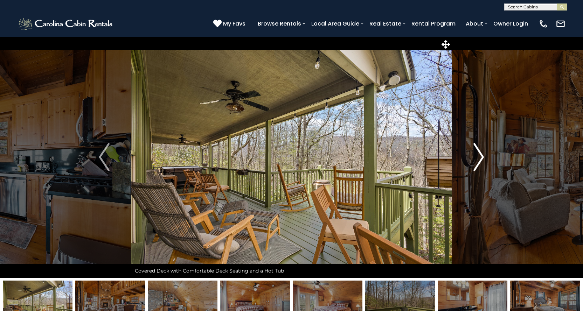
click at [478, 155] on img "Next" at bounding box center [478, 157] width 11 height 28
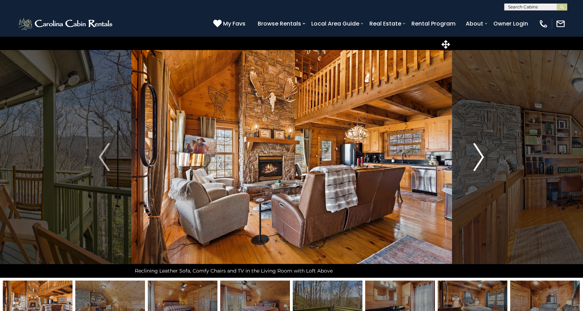
click at [476, 156] on img "Next" at bounding box center [478, 157] width 11 height 28
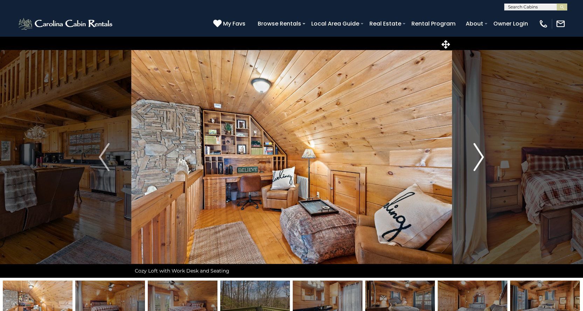
click at [476, 156] on img "Next" at bounding box center [478, 157] width 11 height 28
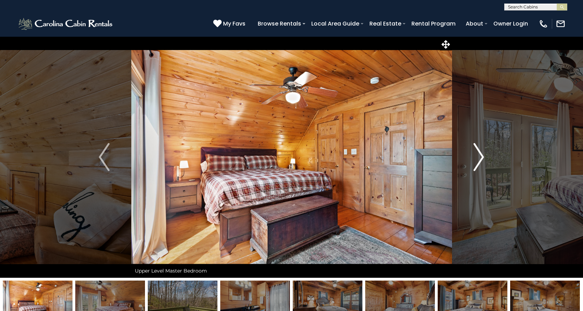
click at [476, 156] on img "Next" at bounding box center [478, 157] width 11 height 28
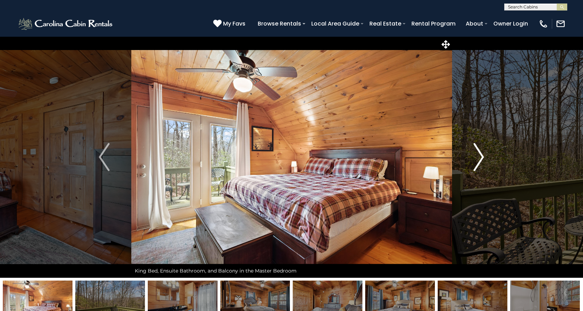
click at [476, 156] on img "Next" at bounding box center [478, 157] width 11 height 28
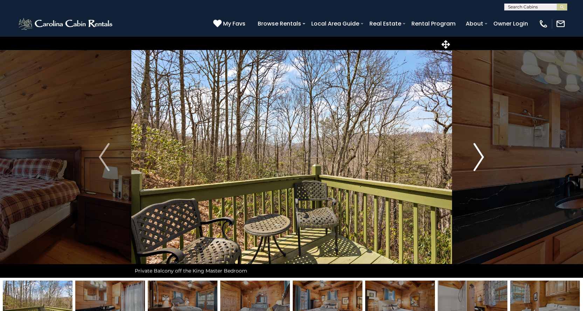
click at [476, 156] on img "Next" at bounding box center [478, 157] width 11 height 28
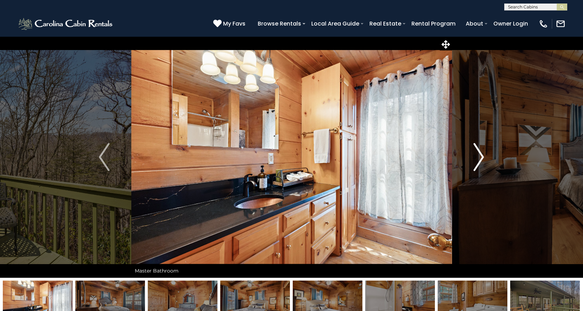
click at [476, 156] on img "Next" at bounding box center [478, 157] width 11 height 28
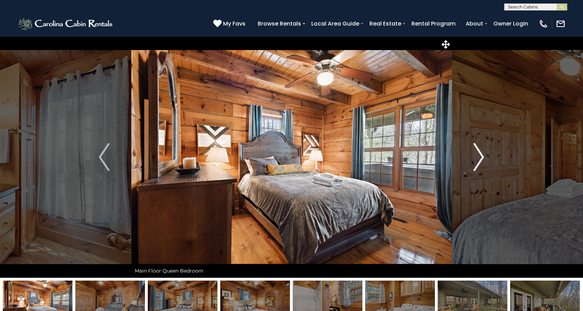
click at [476, 156] on img "Next" at bounding box center [478, 157] width 11 height 28
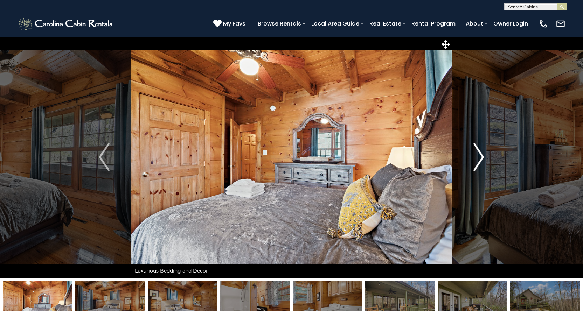
click at [476, 156] on img "Next" at bounding box center [478, 157] width 11 height 28
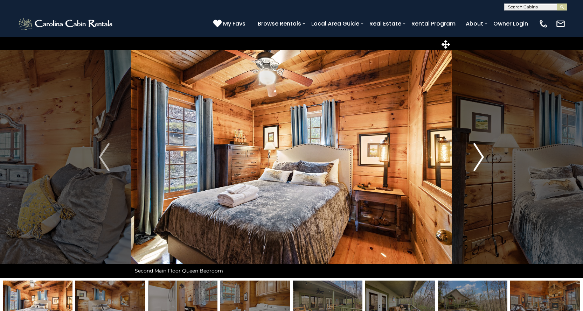
click at [476, 156] on img "Next" at bounding box center [478, 157] width 11 height 28
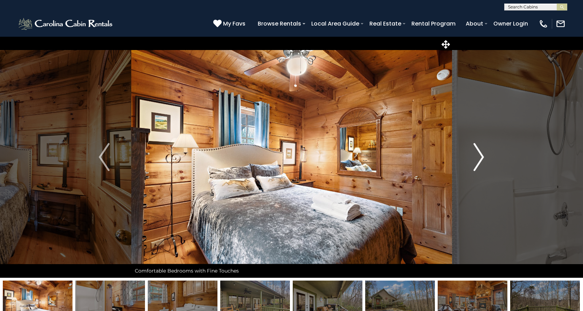
click at [476, 156] on img "Next" at bounding box center [478, 157] width 11 height 28
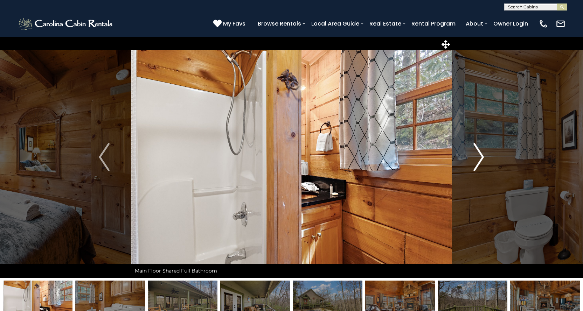
click at [476, 157] on img "Next" at bounding box center [478, 157] width 11 height 28
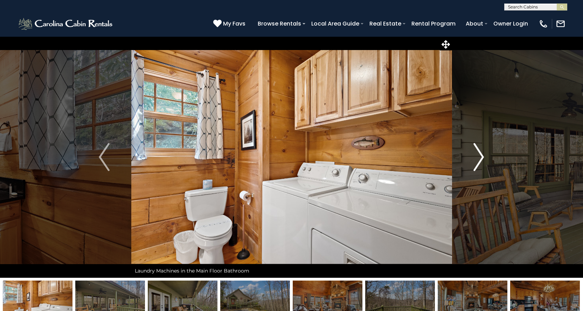
click at [476, 157] on img "Next" at bounding box center [478, 157] width 11 height 28
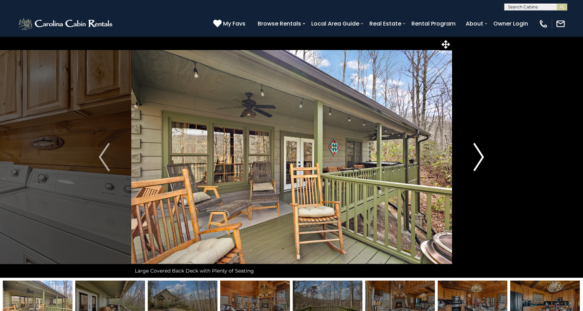
click at [476, 157] on img "Next" at bounding box center [478, 157] width 11 height 28
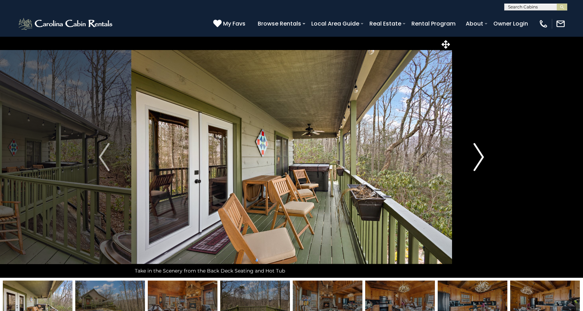
click at [476, 157] on img "Next" at bounding box center [478, 157] width 11 height 28
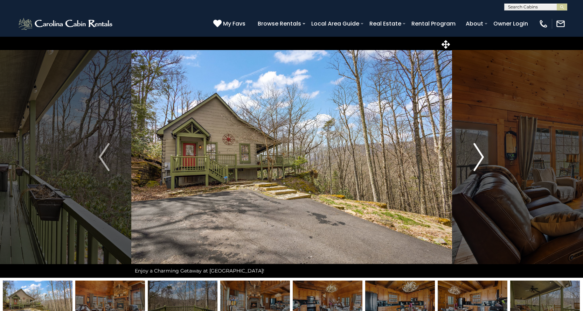
click at [476, 157] on img "Next" at bounding box center [478, 157] width 11 height 28
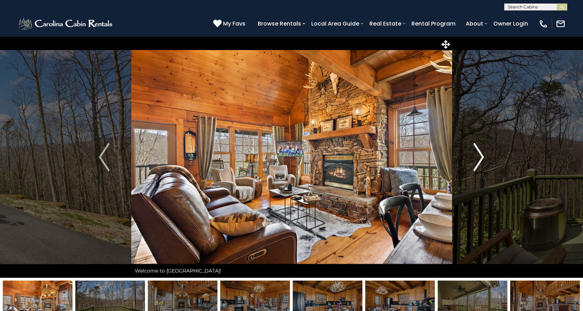
click at [476, 157] on img "Next" at bounding box center [478, 157] width 11 height 28
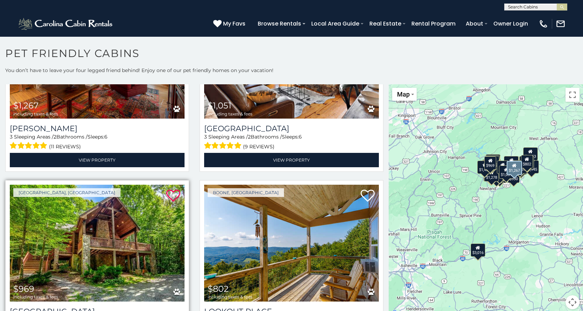
scroll to position [2346, 0]
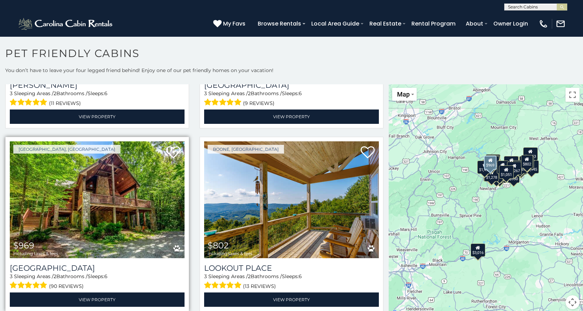
click at [124, 209] on img at bounding box center [97, 199] width 175 height 117
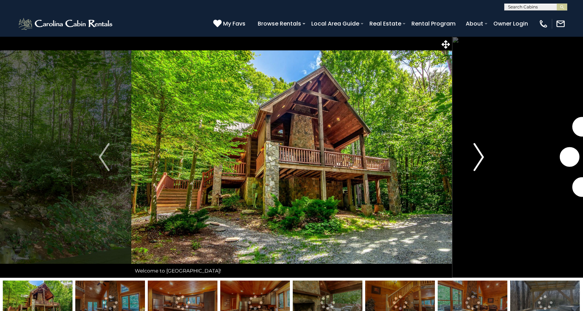
click at [479, 156] on img "Next" at bounding box center [478, 157] width 11 height 28
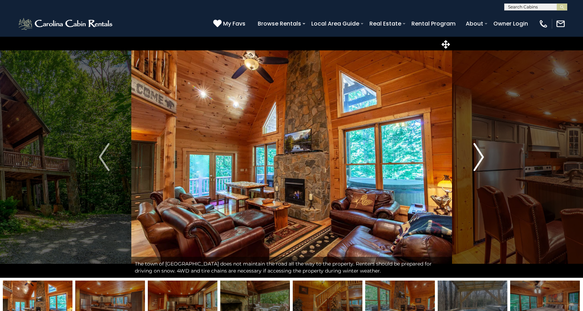
click at [480, 156] on img "Next" at bounding box center [478, 157] width 11 height 28
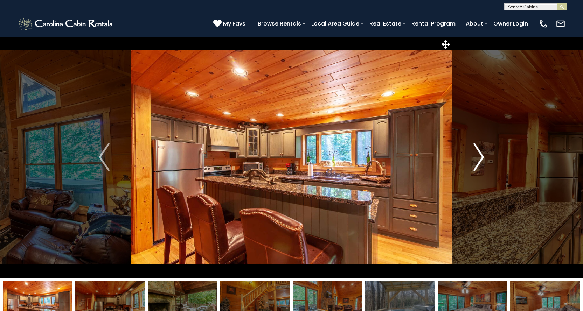
click at [480, 156] on img "Next" at bounding box center [478, 157] width 11 height 28
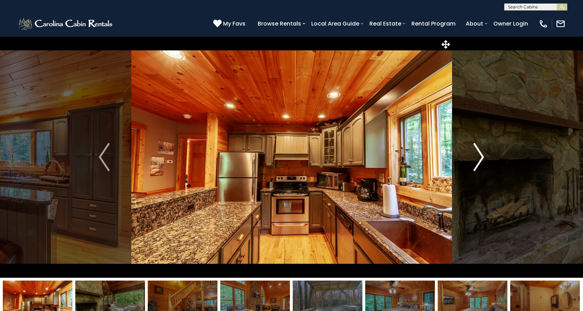
click at [480, 156] on img "Next" at bounding box center [478, 157] width 11 height 28
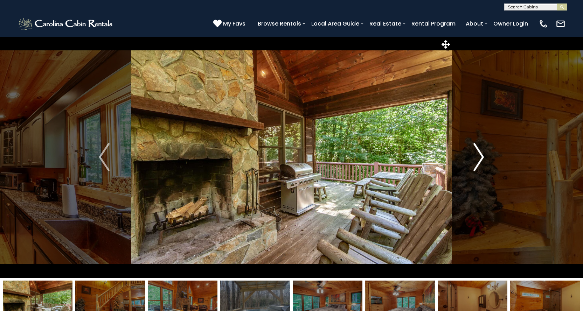
click at [480, 156] on img "Next" at bounding box center [478, 157] width 11 height 28
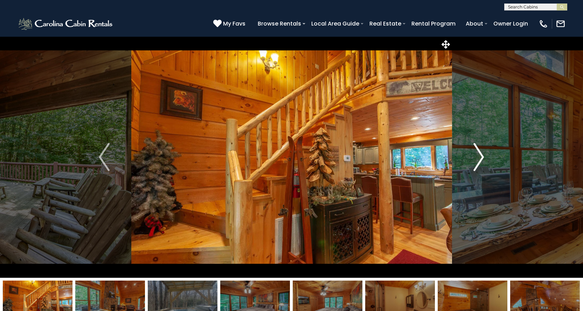
click at [479, 158] on img "Next" at bounding box center [478, 157] width 11 height 28
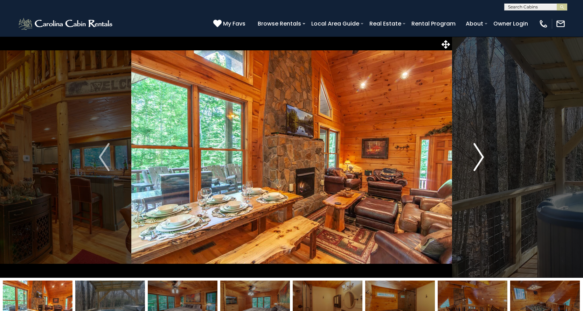
click at [479, 158] on img "Next" at bounding box center [478, 157] width 11 height 28
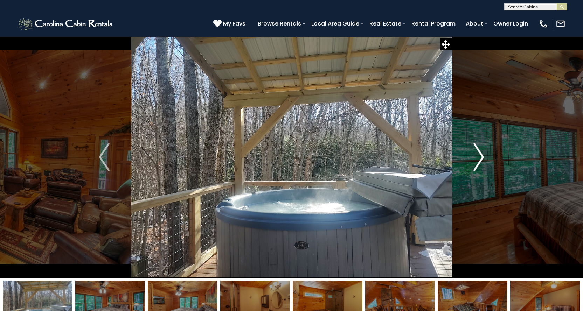
click at [479, 158] on img "Next" at bounding box center [478, 157] width 11 height 28
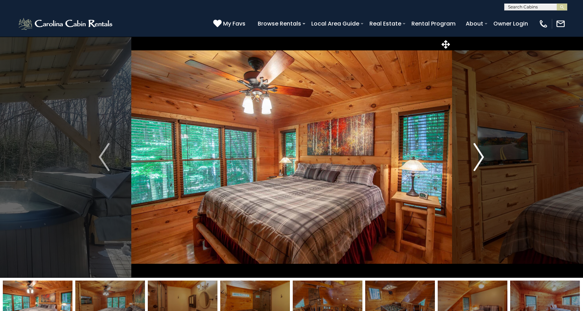
click at [479, 158] on img "Next" at bounding box center [478, 157] width 11 height 28
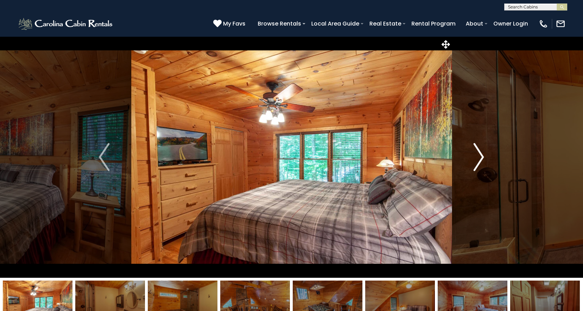
click at [479, 158] on img "Next" at bounding box center [478, 157] width 11 height 28
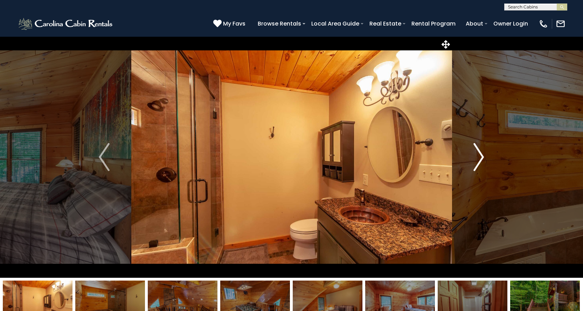
click at [479, 158] on img "Next" at bounding box center [478, 157] width 11 height 28
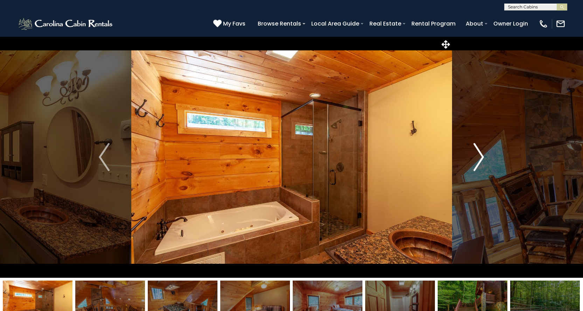
click at [479, 158] on img "Next" at bounding box center [478, 157] width 11 height 28
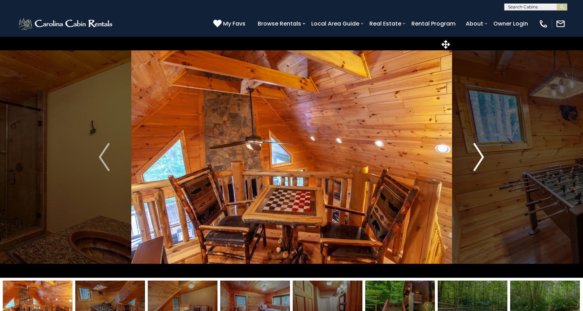
click at [479, 158] on img "Next" at bounding box center [478, 157] width 11 height 28
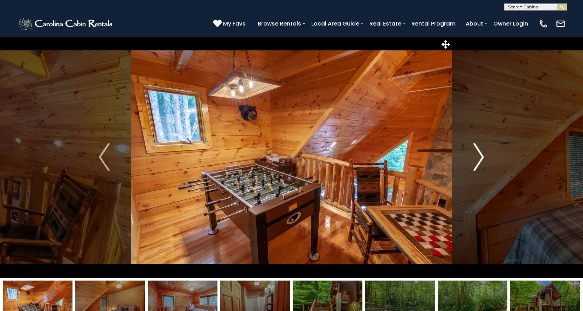
click at [479, 158] on img "Next" at bounding box center [478, 157] width 11 height 28
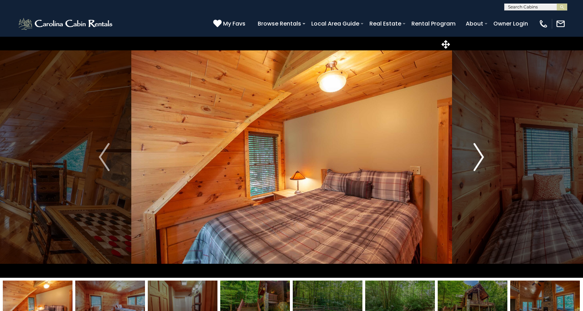
click at [479, 158] on img "Next" at bounding box center [478, 157] width 11 height 28
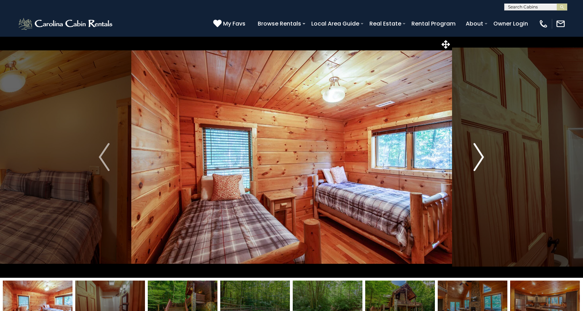
click at [479, 158] on img "Next" at bounding box center [478, 157] width 11 height 28
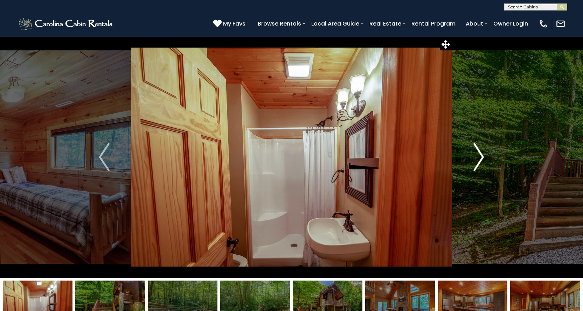
click at [479, 158] on img "Next" at bounding box center [478, 157] width 11 height 28
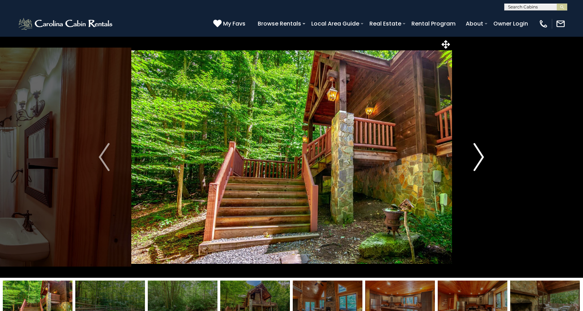
click at [479, 158] on img "Next" at bounding box center [478, 157] width 11 height 28
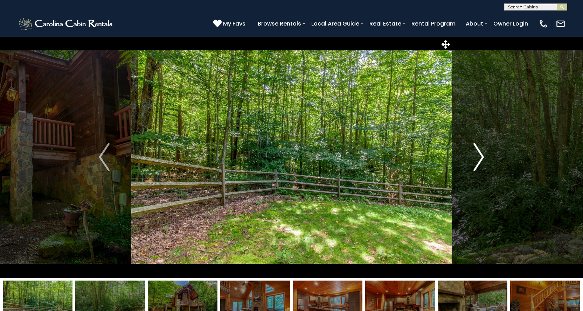
click at [479, 158] on img "Next" at bounding box center [478, 157] width 11 height 28
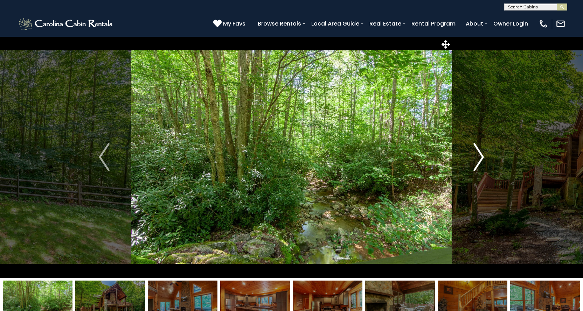
click at [479, 158] on img "Next" at bounding box center [478, 157] width 11 height 28
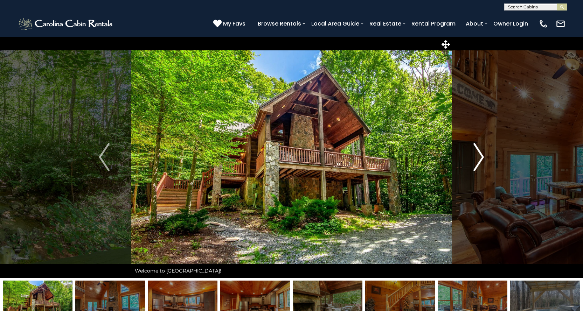
click at [479, 158] on img "Next" at bounding box center [478, 157] width 11 height 28
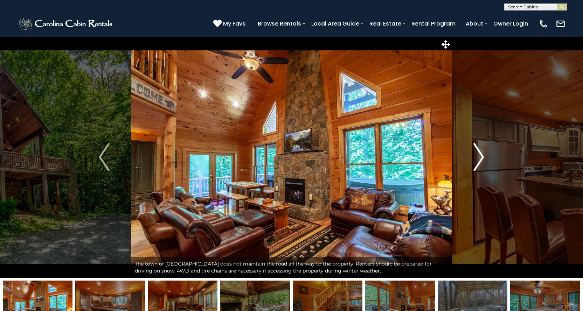
click at [479, 158] on img "Next" at bounding box center [478, 157] width 11 height 28
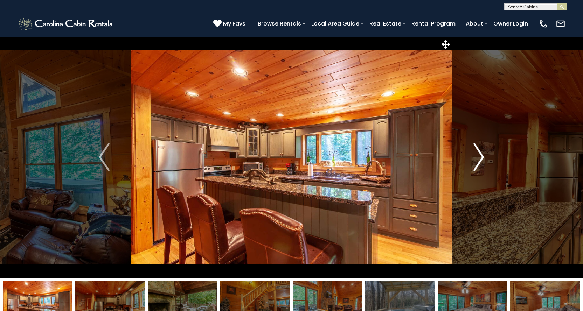
click at [479, 158] on img "Next" at bounding box center [478, 157] width 11 height 28
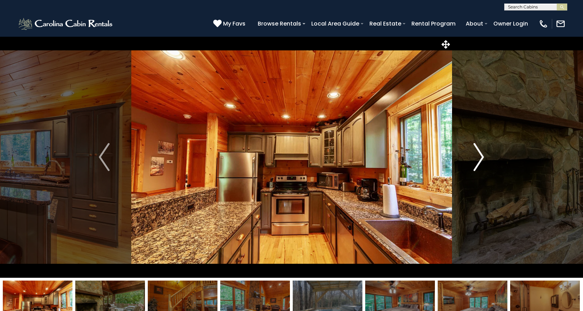
click at [479, 158] on img "Next" at bounding box center [478, 157] width 11 height 28
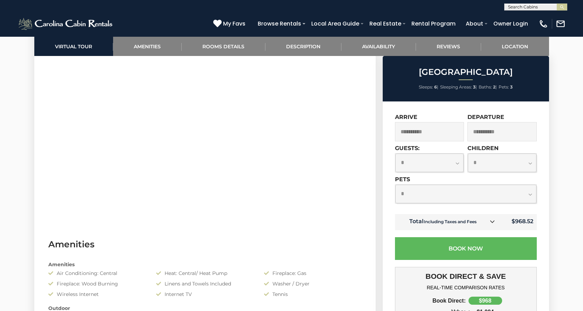
scroll to position [315, 0]
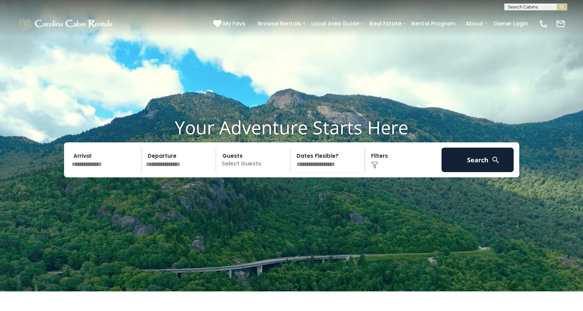
click at [100, 172] on input "text" at bounding box center [105, 160] width 72 height 25
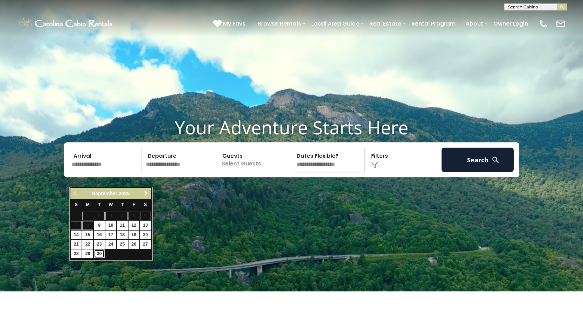
click at [98, 251] on link "30" at bounding box center [99, 254] width 11 height 9
type input "*******"
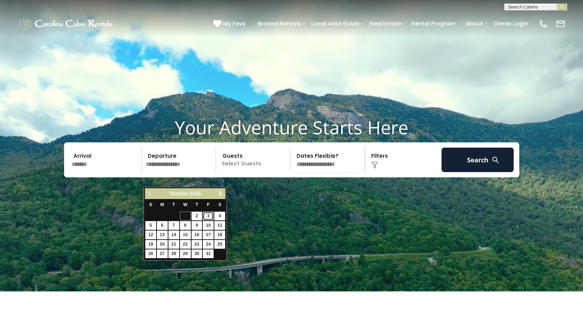
click at [208, 216] on link "3" at bounding box center [208, 216] width 11 height 9
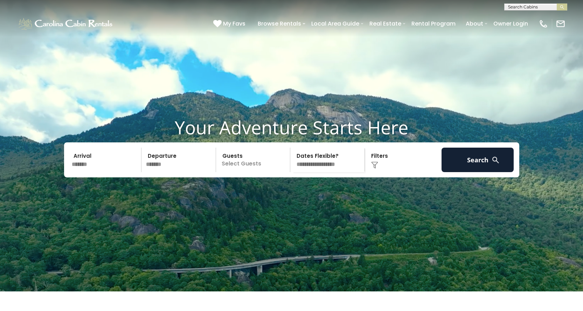
click at [168, 171] on input "*******" at bounding box center [180, 160] width 72 height 25
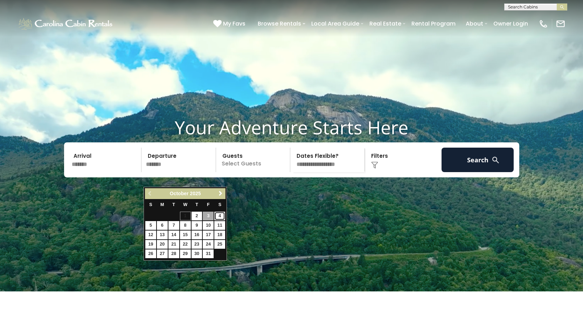
click at [221, 216] on link "4" at bounding box center [219, 216] width 11 height 9
type input "*******"
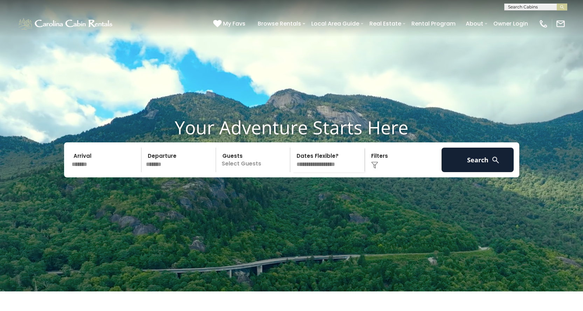
click at [274, 172] on p "Select Guests" at bounding box center [254, 160] width 72 height 25
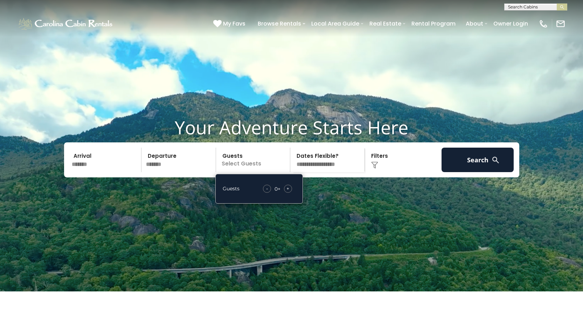
click at [288, 192] on span "+" at bounding box center [287, 188] width 3 height 7
click at [379, 172] on div "Click to Choose" at bounding box center [403, 160] width 72 height 25
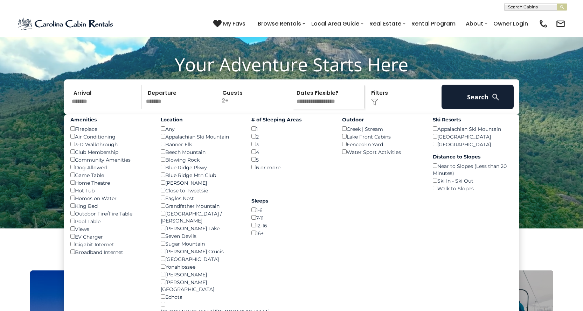
scroll to position [70, 0]
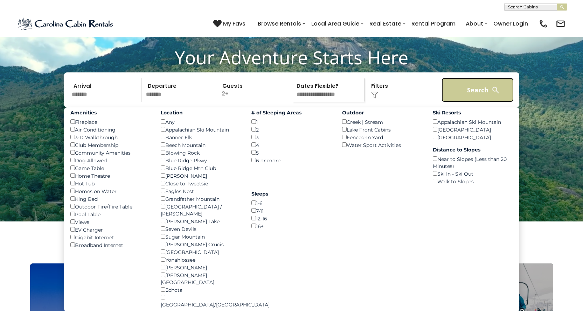
click at [483, 102] on button "Search" at bounding box center [477, 90] width 72 height 25
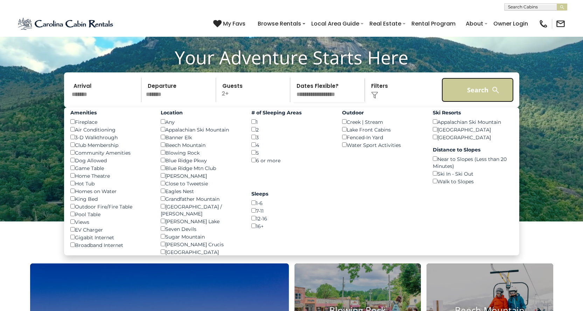
click at [483, 102] on button "Search" at bounding box center [477, 90] width 72 height 25
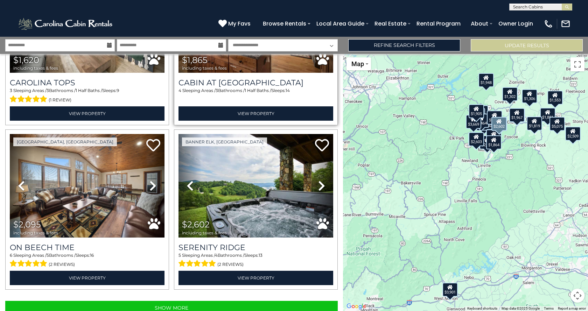
scroll to position [2257, 0]
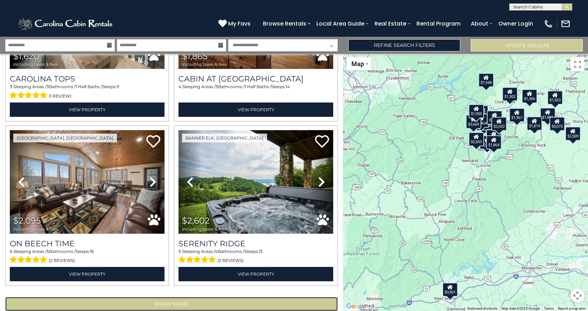
click at [189, 297] on button "Show More" at bounding box center [171, 304] width 333 height 14
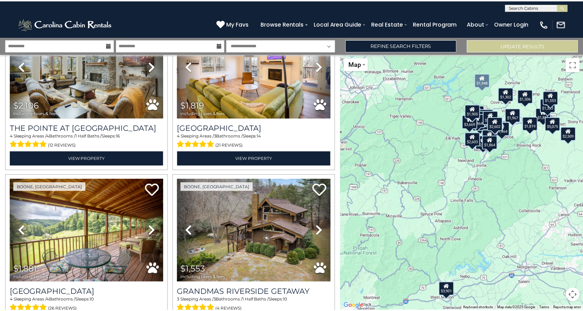
scroll to position [951, 0]
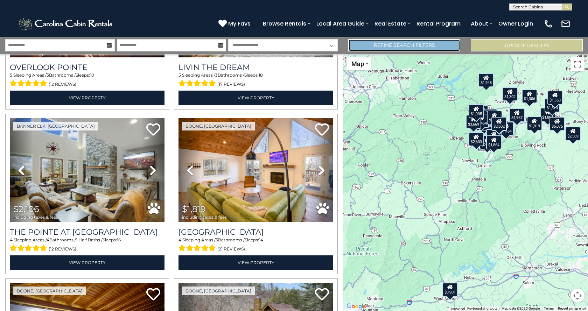
click at [423, 42] on link "Refine Search Filters" at bounding box center [404, 45] width 112 height 12
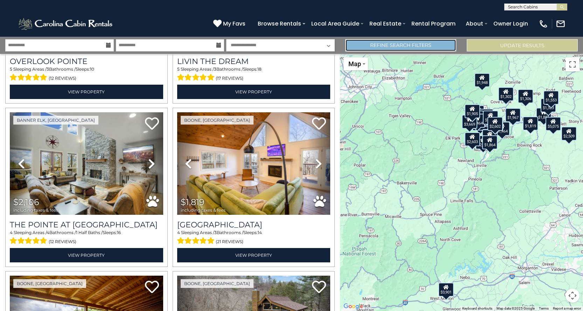
scroll to position [945, 0]
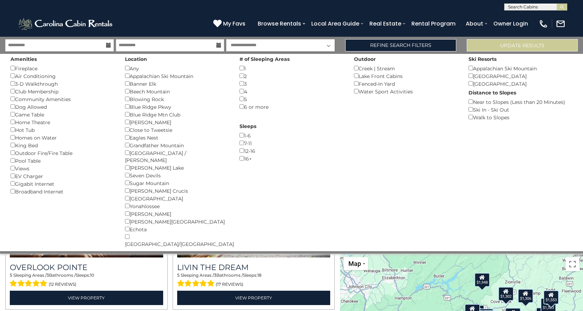
drag, startPoint x: 390, startPoint y: 298, endPoint x: 370, endPoint y: 265, distance: 38.7
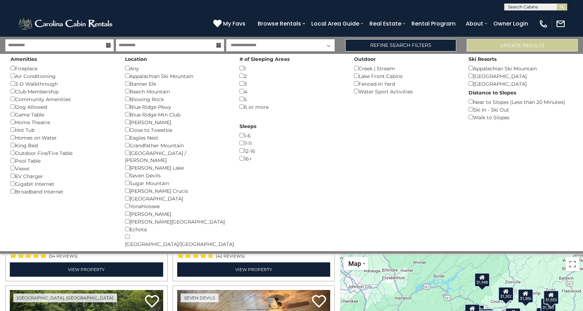
scroll to position [350, 0]
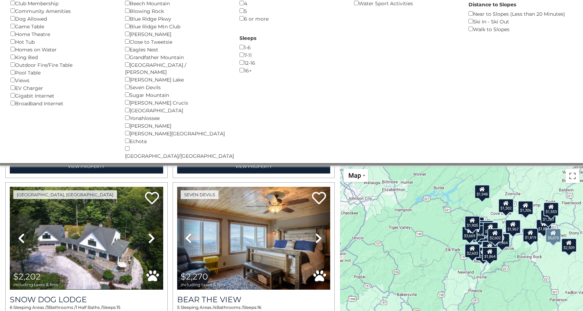
scroll to position [525, 0]
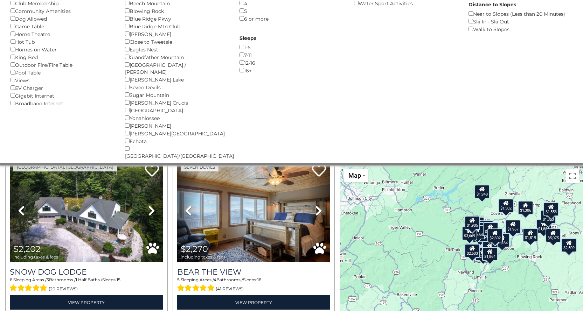
click at [528, 184] on div "$3,901 $2,464 $1,875 $3,669 $1,512 $5,075 $2,202 $2,270 $2,302 $1,864 $1,949 $1…" at bounding box center [461, 294] width 243 height 257
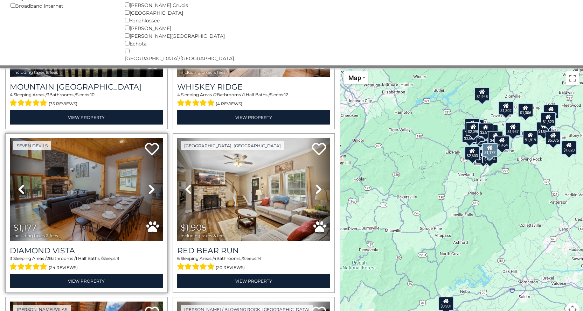
scroll to position [1700, 0]
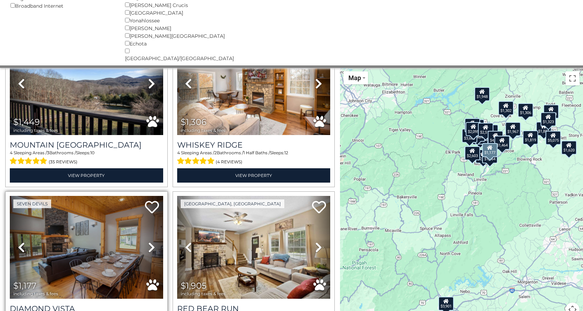
click at [149, 242] on icon at bounding box center [151, 247] width 7 height 11
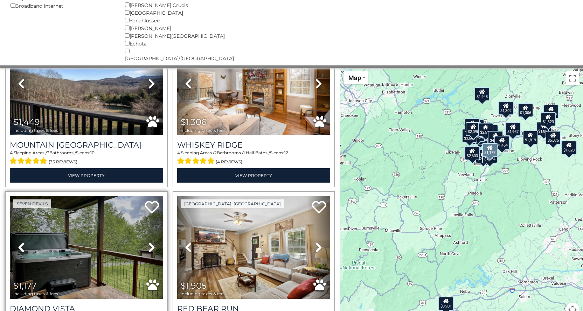
click at [149, 242] on icon at bounding box center [151, 247] width 7 height 11
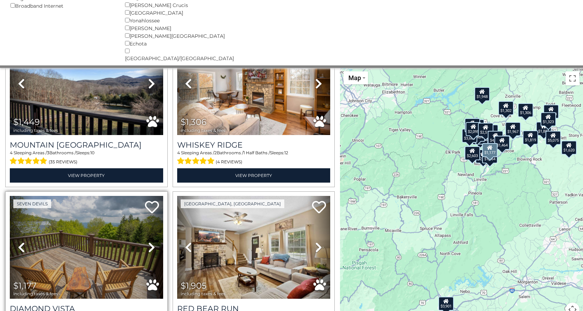
click at [149, 242] on icon at bounding box center [151, 247] width 7 height 11
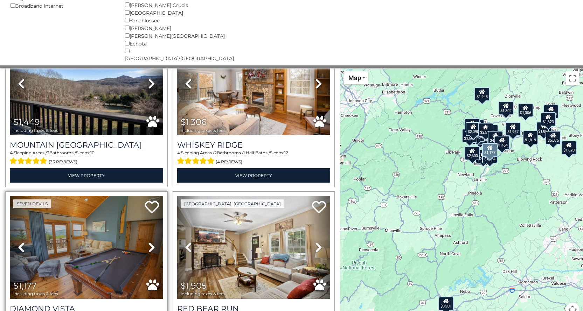
click at [149, 242] on icon at bounding box center [151, 247] width 7 height 11
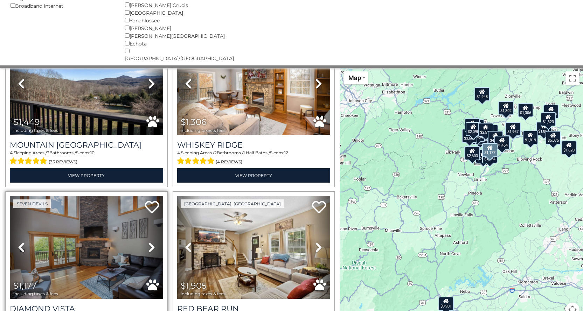
click at [148, 242] on icon at bounding box center [151, 247] width 7 height 11
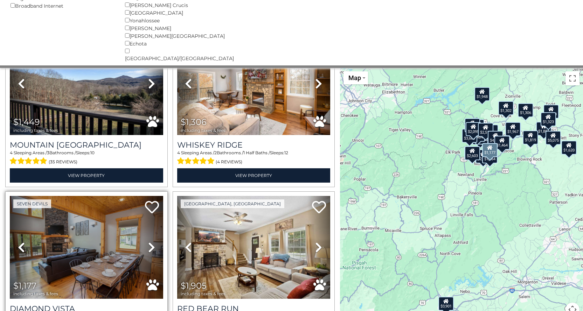
click at [148, 242] on icon at bounding box center [151, 247] width 7 height 11
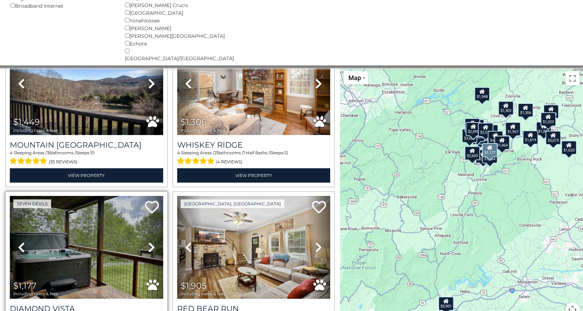
click at [148, 242] on icon at bounding box center [151, 247] width 7 height 11
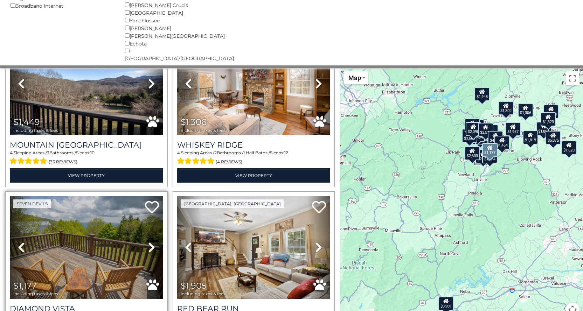
click at [148, 242] on icon at bounding box center [151, 247] width 7 height 11
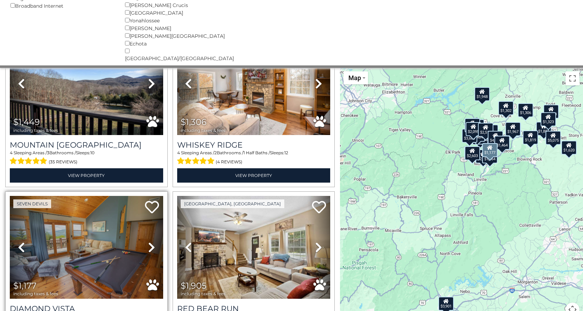
click at [148, 242] on icon at bounding box center [151, 247] width 7 height 11
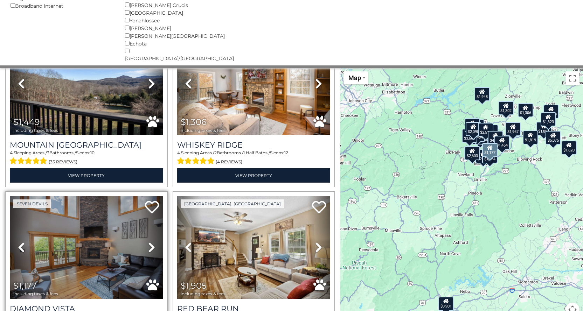
click at [148, 242] on icon at bounding box center [151, 247] width 7 height 11
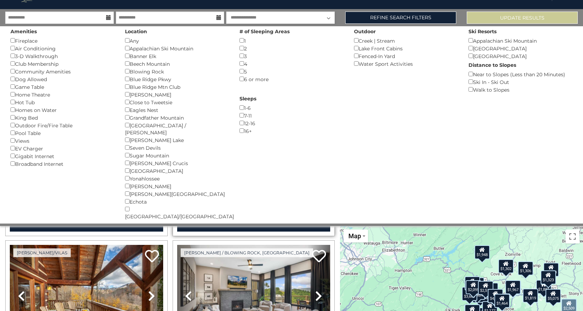
scroll to position [1960, 0]
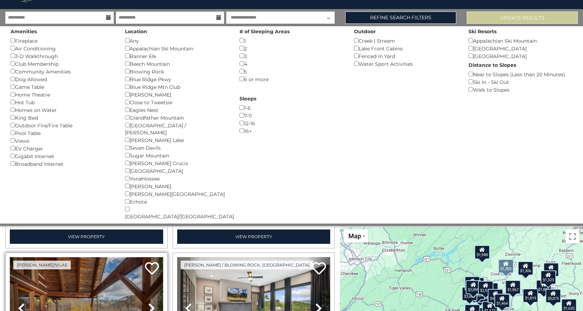
click at [79, 257] on img at bounding box center [86, 308] width 153 height 103
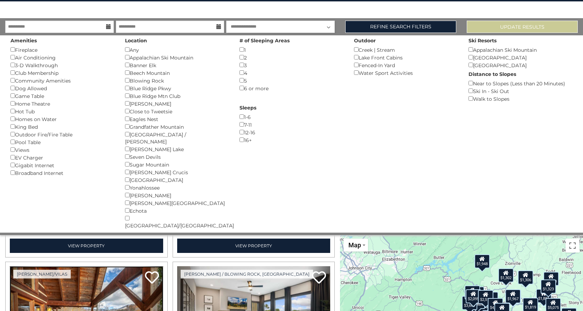
scroll to position [28, 0]
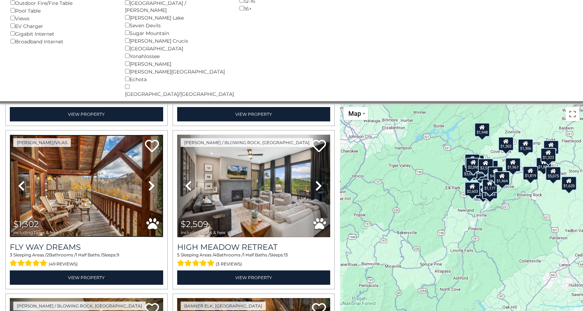
scroll to position [175, 0]
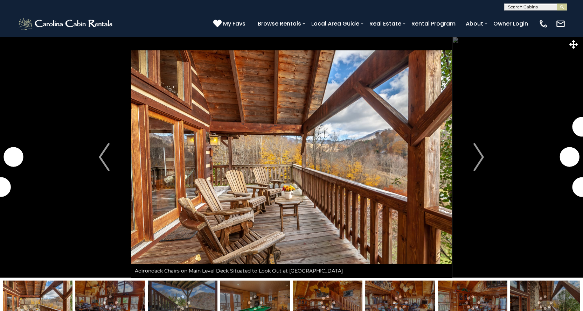
click at [480, 156] on img "Next" at bounding box center [478, 157] width 11 height 28
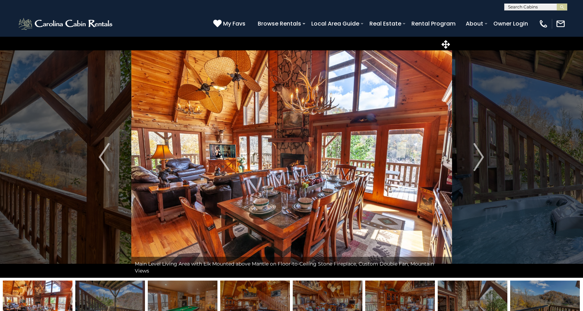
click at [480, 156] on img "Next" at bounding box center [478, 157] width 11 height 28
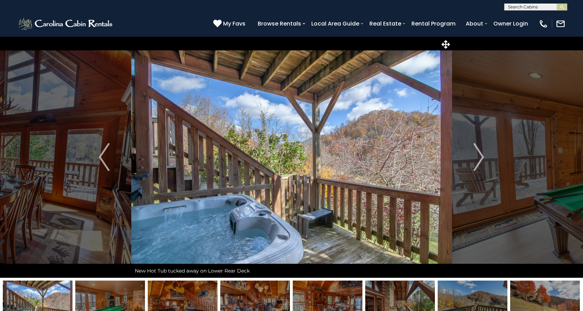
click at [480, 156] on img "Next" at bounding box center [478, 157] width 11 height 28
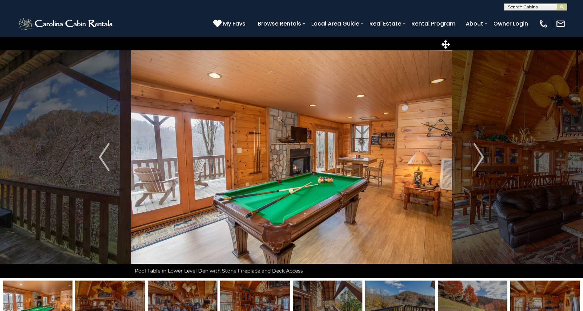
click at [480, 156] on img "Next" at bounding box center [478, 157] width 11 height 28
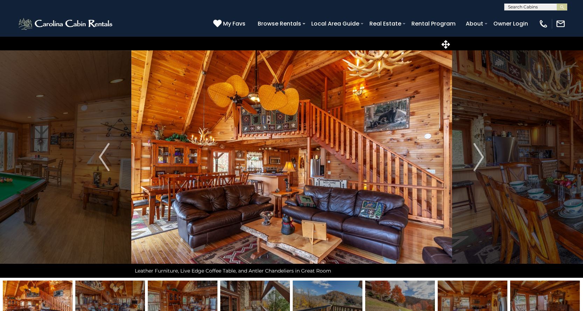
click at [480, 156] on img "Next" at bounding box center [478, 157] width 11 height 28
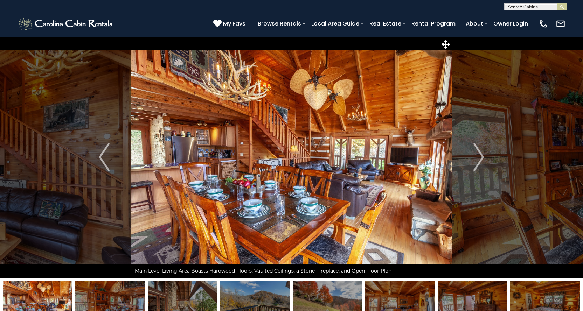
click at [480, 156] on img "Next" at bounding box center [478, 157] width 11 height 28
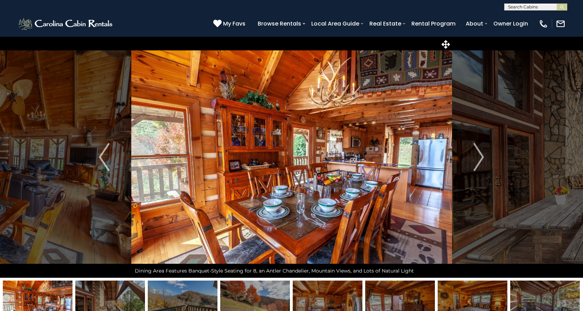
click at [480, 156] on img "Next" at bounding box center [478, 157] width 11 height 28
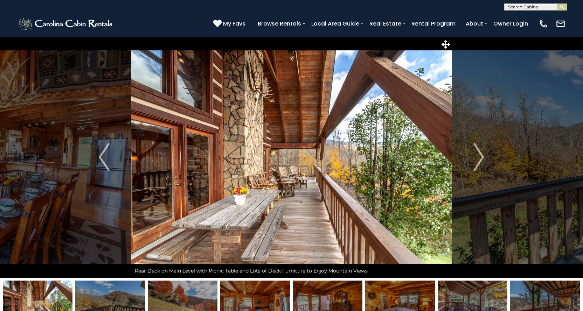
click at [480, 156] on img "Next" at bounding box center [478, 157] width 11 height 28
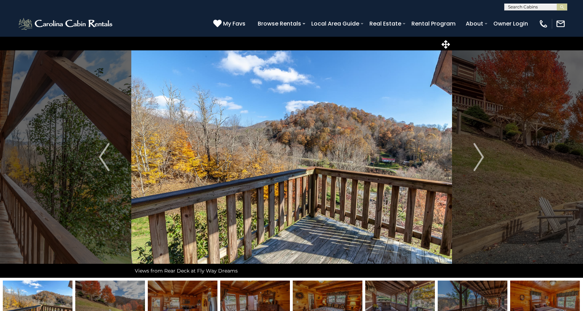
click at [480, 156] on img "Next" at bounding box center [478, 157] width 11 height 28
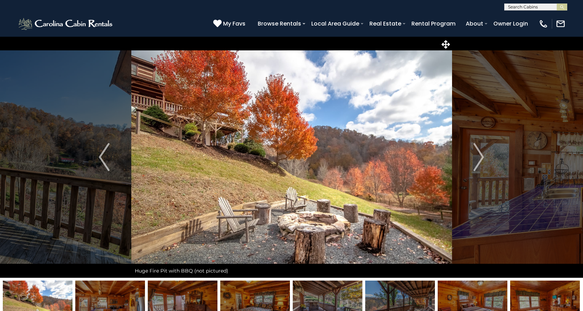
click at [480, 156] on img "Next" at bounding box center [478, 157] width 11 height 28
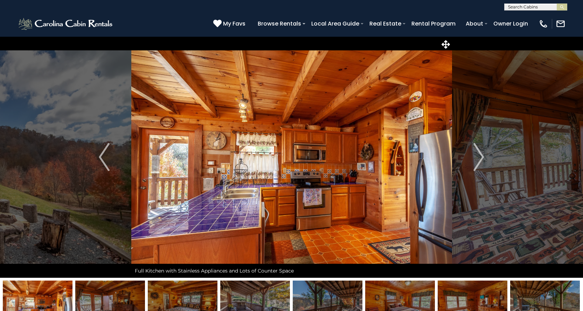
click at [480, 156] on img "Next" at bounding box center [478, 157] width 11 height 28
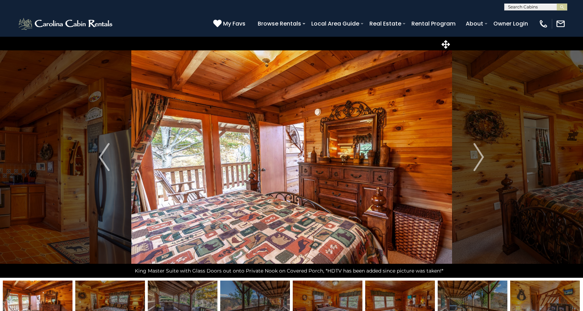
click at [480, 156] on img "Next" at bounding box center [478, 157] width 11 height 28
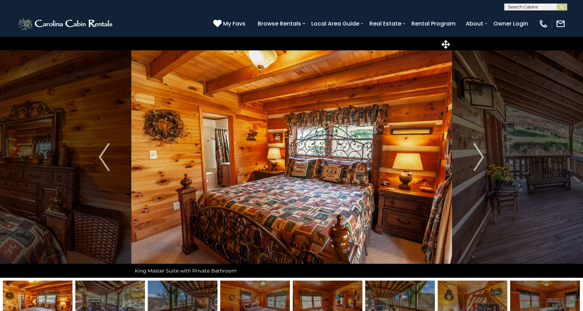
click at [480, 156] on img "Next" at bounding box center [478, 157] width 11 height 28
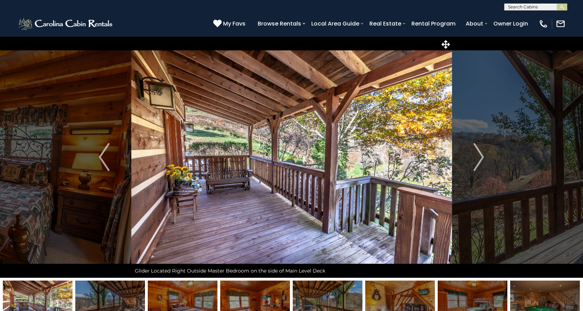
click at [480, 156] on img "Next" at bounding box center [478, 157] width 11 height 28
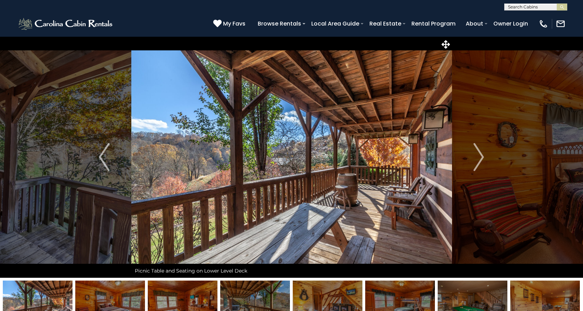
click at [480, 156] on img "Next" at bounding box center [478, 157] width 11 height 28
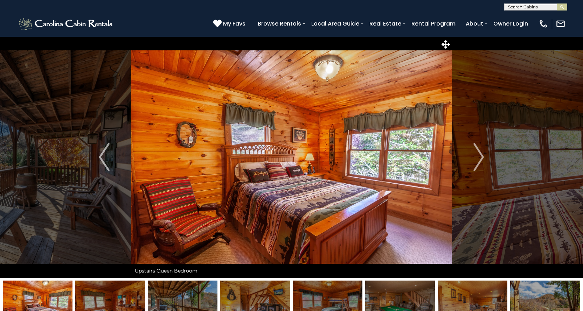
click at [480, 156] on img "Next" at bounding box center [478, 157] width 11 height 28
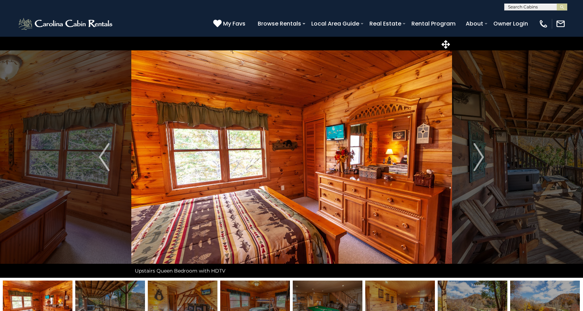
click at [480, 156] on img "Next" at bounding box center [478, 157] width 11 height 28
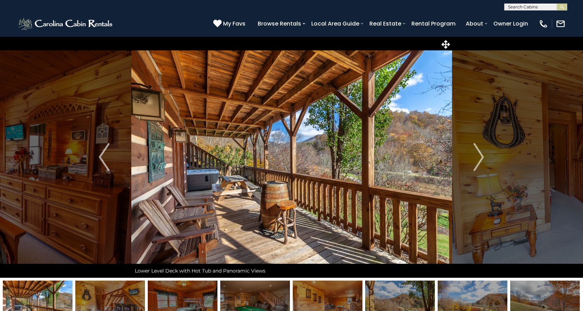
click at [480, 156] on img "Next" at bounding box center [478, 157] width 11 height 28
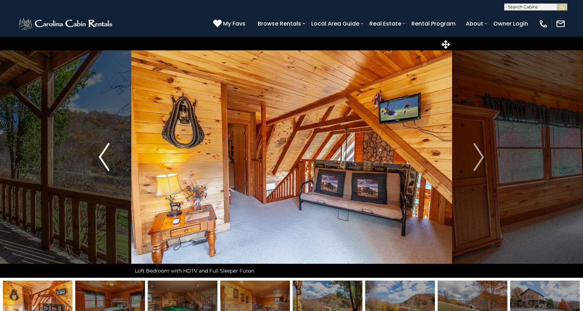
click at [102, 161] on img "Previous" at bounding box center [104, 157] width 11 height 28
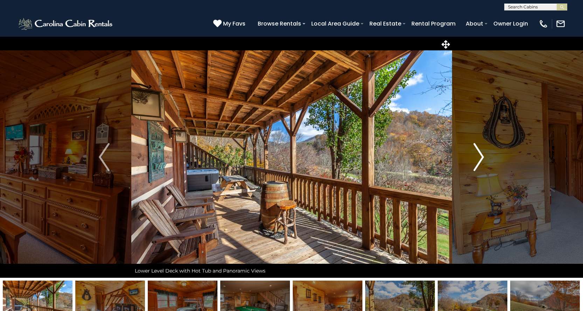
click at [476, 159] on img "Next" at bounding box center [478, 157] width 11 height 28
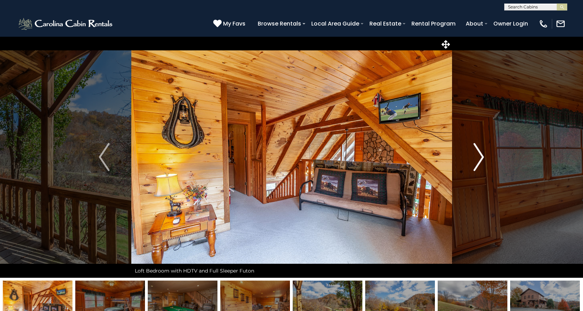
click at [476, 159] on img "Next" at bounding box center [478, 157] width 11 height 28
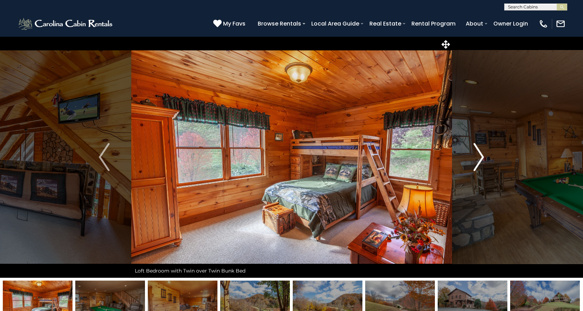
click at [476, 159] on img "Next" at bounding box center [478, 157] width 11 height 28
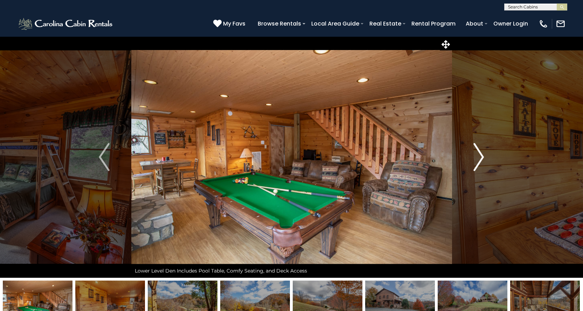
click at [476, 159] on img "Next" at bounding box center [478, 157] width 11 height 28
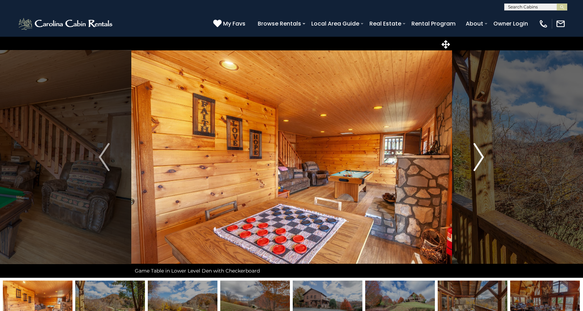
click at [476, 159] on img "Next" at bounding box center [478, 157] width 11 height 28
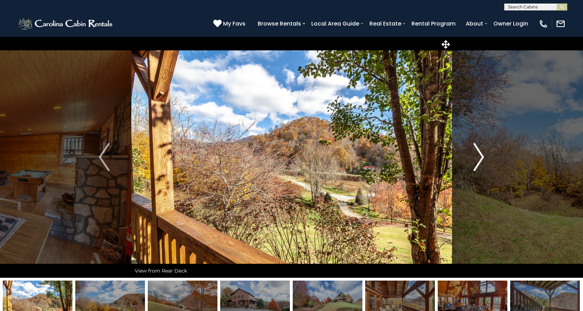
click at [476, 159] on img "Next" at bounding box center [478, 157] width 11 height 28
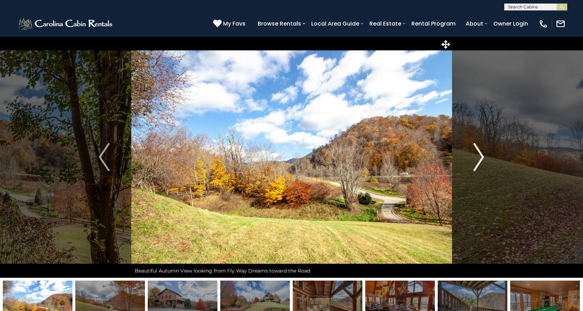
click at [476, 159] on img "Next" at bounding box center [478, 157] width 11 height 28
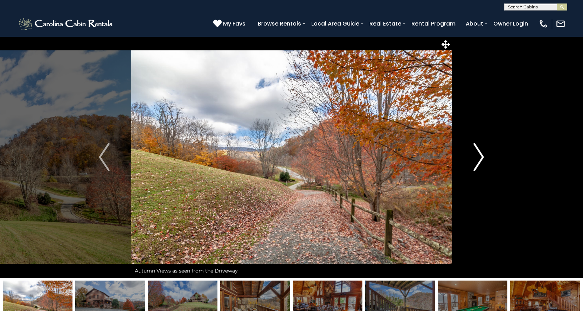
click at [476, 158] on img "Next" at bounding box center [478, 157] width 11 height 28
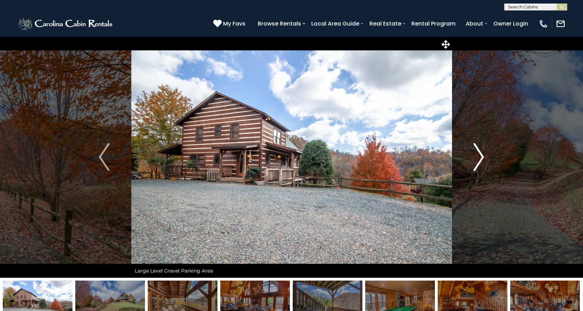
click at [476, 154] on img "Next" at bounding box center [478, 157] width 11 height 28
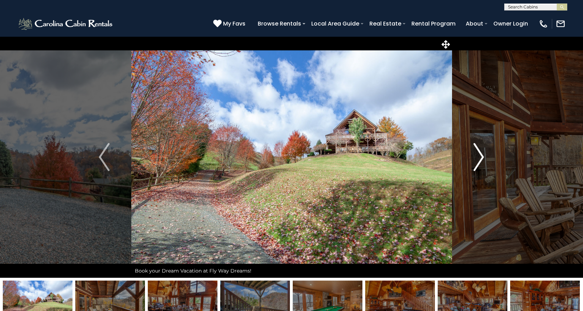
click at [476, 154] on img "Next" at bounding box center [478, 157] width 11 height 28
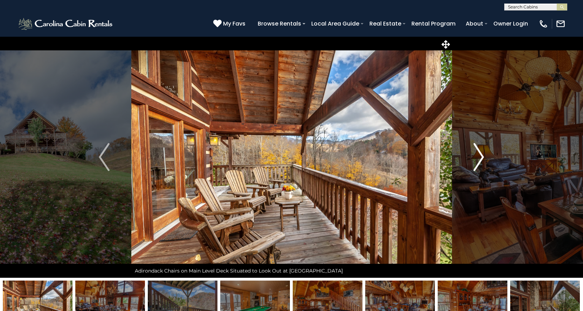
click at [476, 154] on img "Next" at bounding box center [478, 157] width 11 height 28
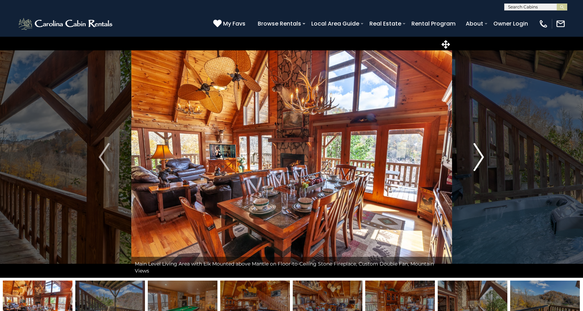
click at [478, 154] on img "Next" at bounding box center [478, 157] width 11 height 28
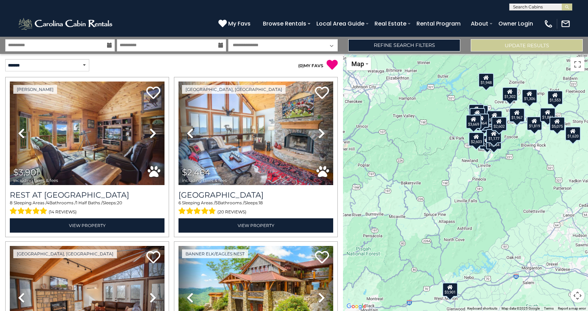
click at [327, 62] on icon at bounding box center [332, 64] width 11 height 11
click at [445, 42] on link "Refine Search Filters" at bounding box center [404, 45] width 112 height 12
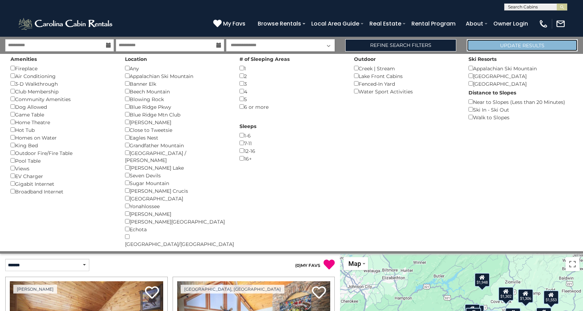
click at [523, 46] on button "Update Results" at bounding box center [522, 45] width 111 height 12
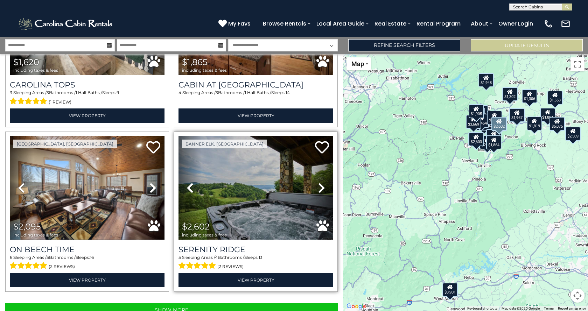
scroll to position [2257, 0]
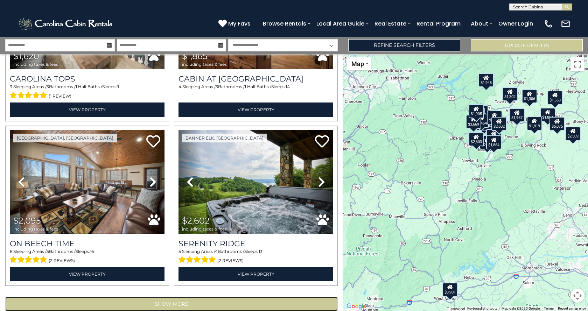
click at [156, 297] on button "Show More" at bounding box center [171, 304] width 333 height 14
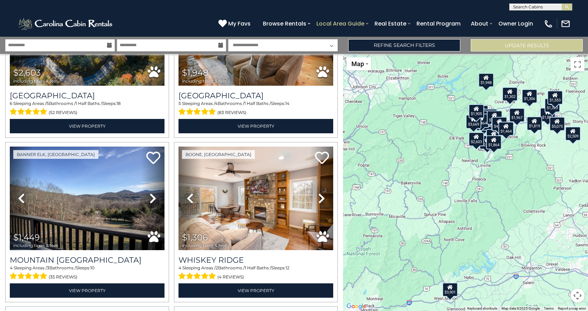
scroll to position [1508, 0]
